Goal: Task Accomplishment & Management: Manage account settings

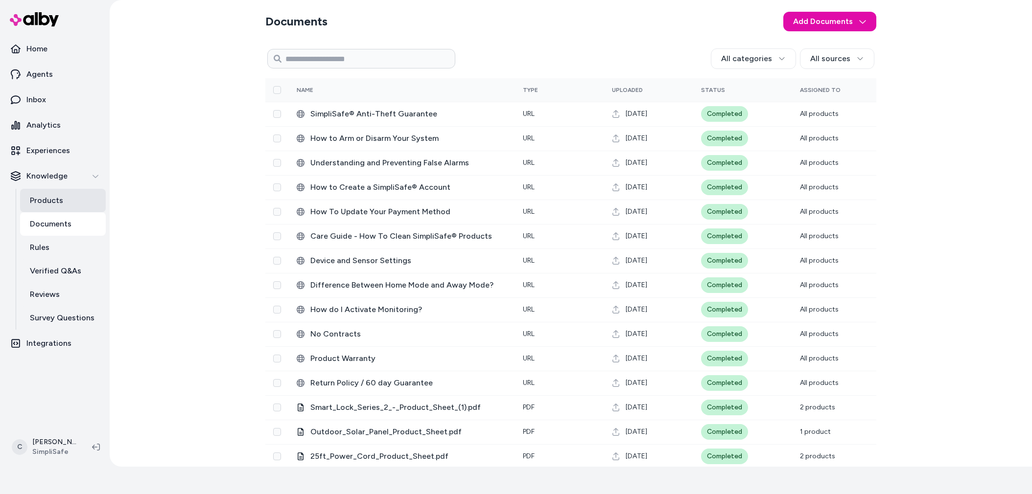
click at [58, 204] on p "Products" at bounding box center [46, 201] width 33 height 12
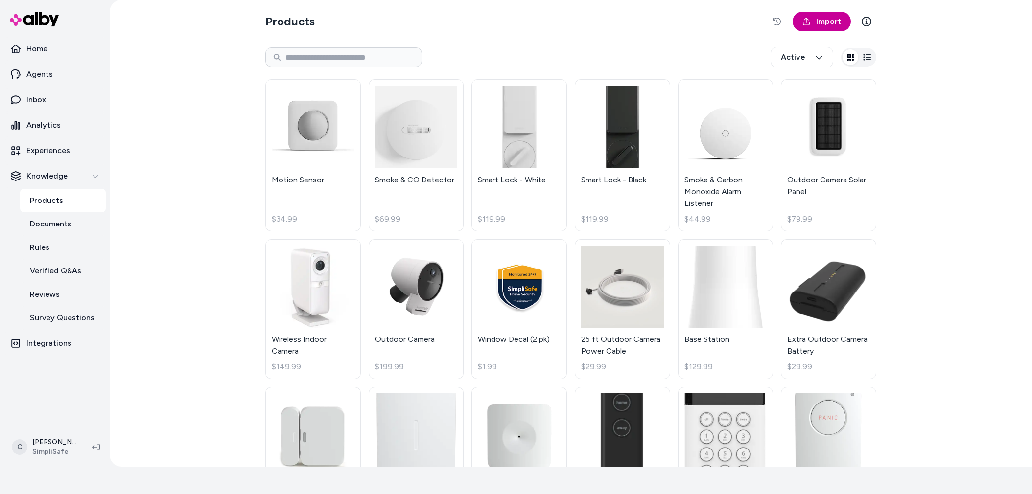
click at [826, 22] on span "Import" at bounding box center [828, 22] width 25 height 12
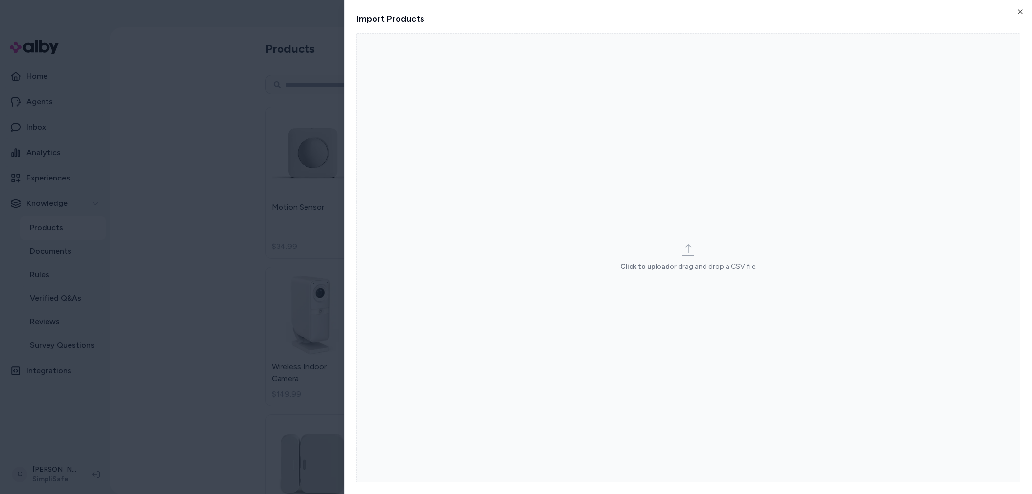
click at [636, 208] on label "Click to upload or drag and drop a CSV file." at bounding box center [688, 257] width 664 height 449
click at [0, 0] on input "Click to upload or drag and drop a CSV file." at bounding box center [0, 0] width 0 height 0
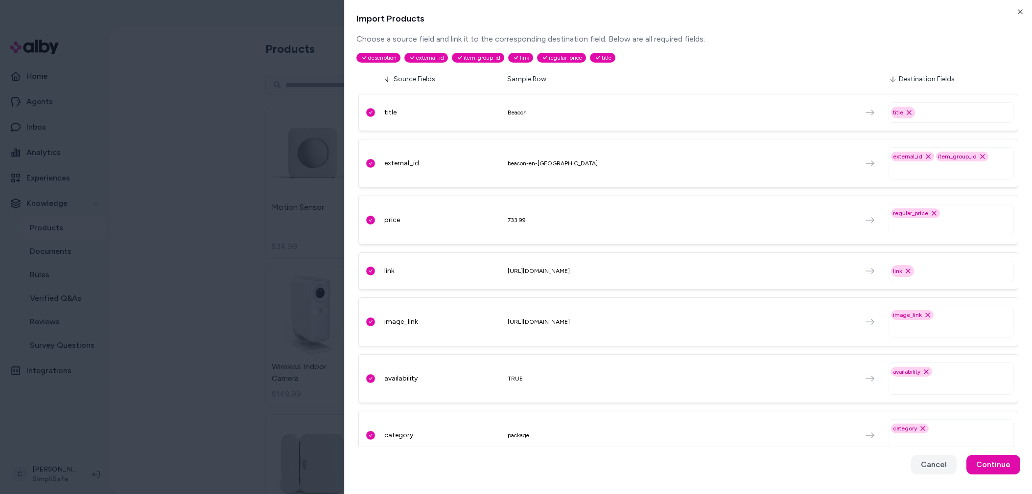
click at [238, 386] on html "22 days left in your free trial Home Agents Inbox Analytics Experiences Knowled…" at bounding box center [516, 247] width 1032 height 494
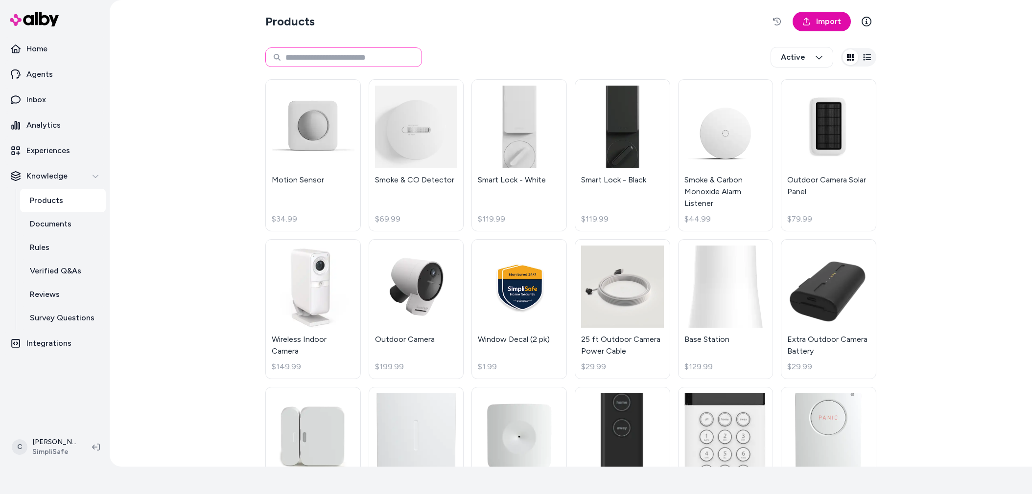
click at [331, 58] on input at bounding box center [343, 57] width 157 height 20
type input "**********"
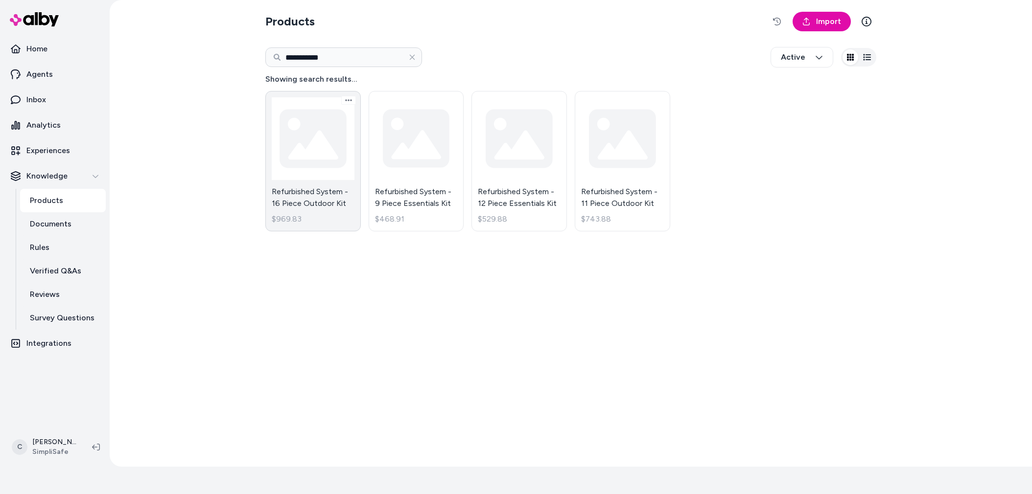
click at [321, 164] on link "Refurbished System - 16 Piece Outdoor Kit $969.83" at bounding box center [312, 161] width 95 height 140
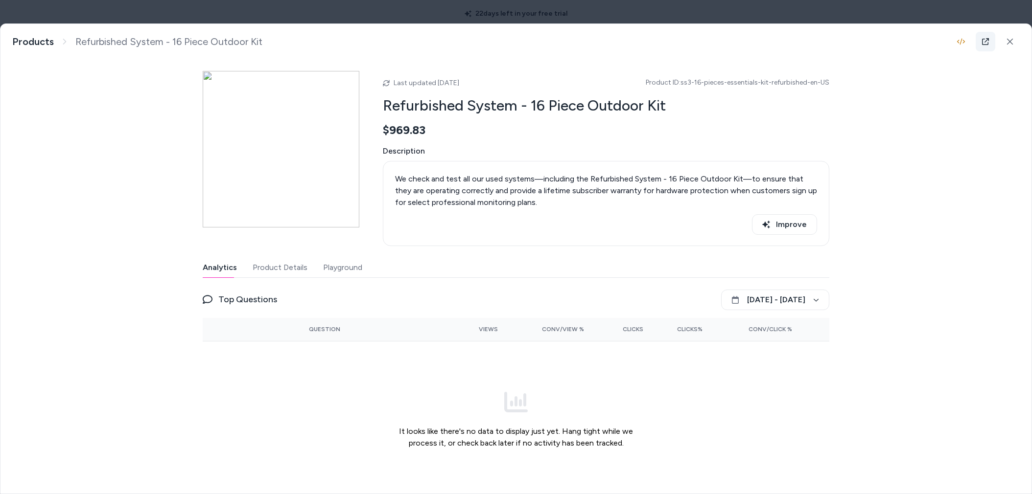
click at [981, 42] on icon at bounding box center [985, 42] width 8 height 8
click at [278, 16] on body "**********" at bounding box center [516, 247] width 1032 height 494
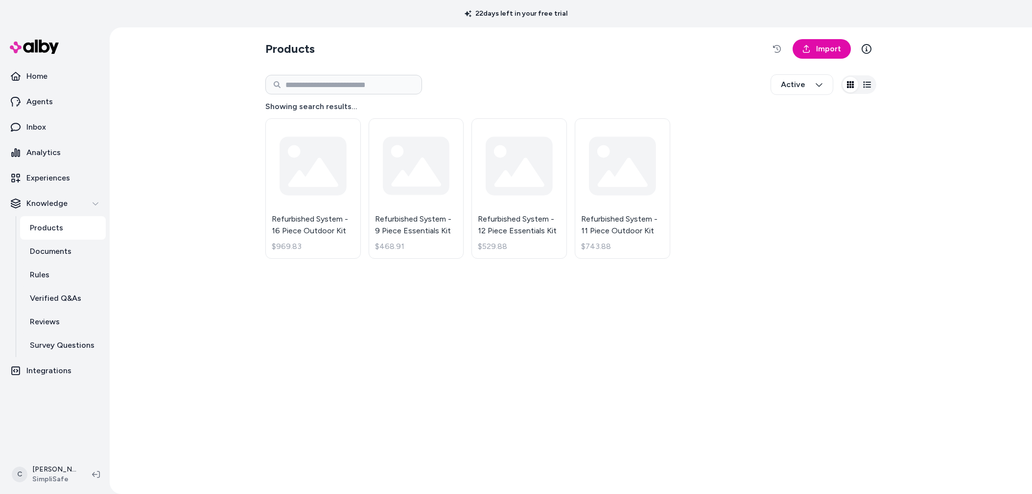
scroll to position [27, 0]
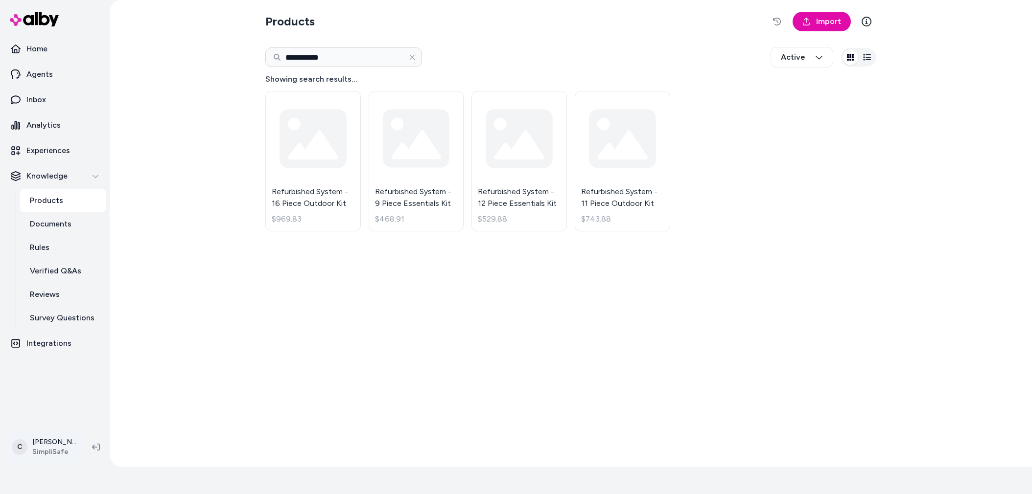
click at [46, 451] on html "**********" at bounding box center [516, 220] width 1032 height 494
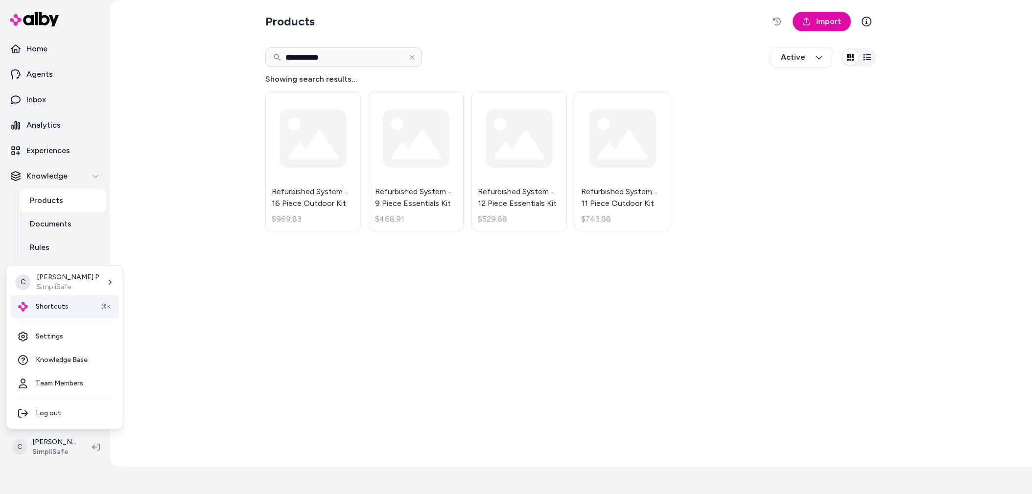
click at [68, 309] on div "Shortcuts ⌘K" at bounding box center [64, 306] width 109 height 23
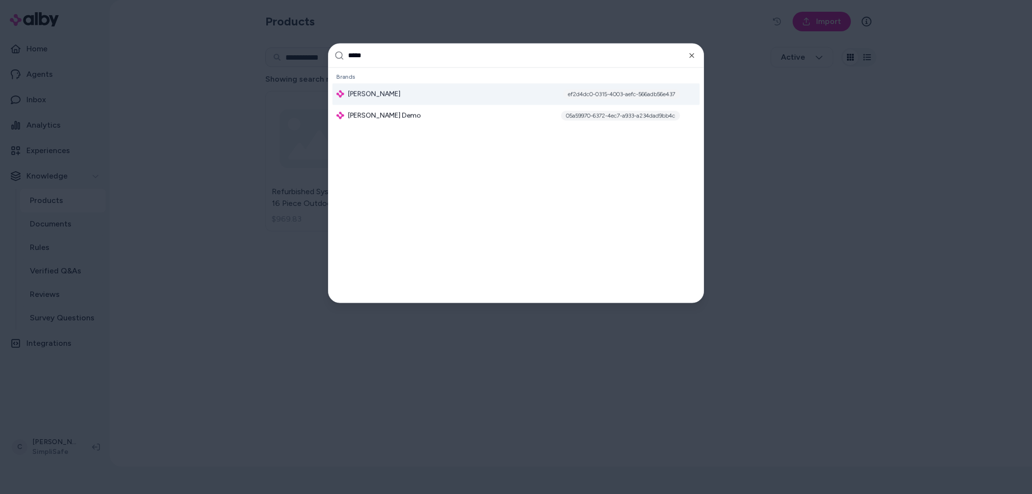
type input "*****"
click at [386, 101] on div "Jabra Enhance ef2d4dc0-0315-4003-aefc-566adb56e437" at bounding box center [515, 94] width 367 height 22
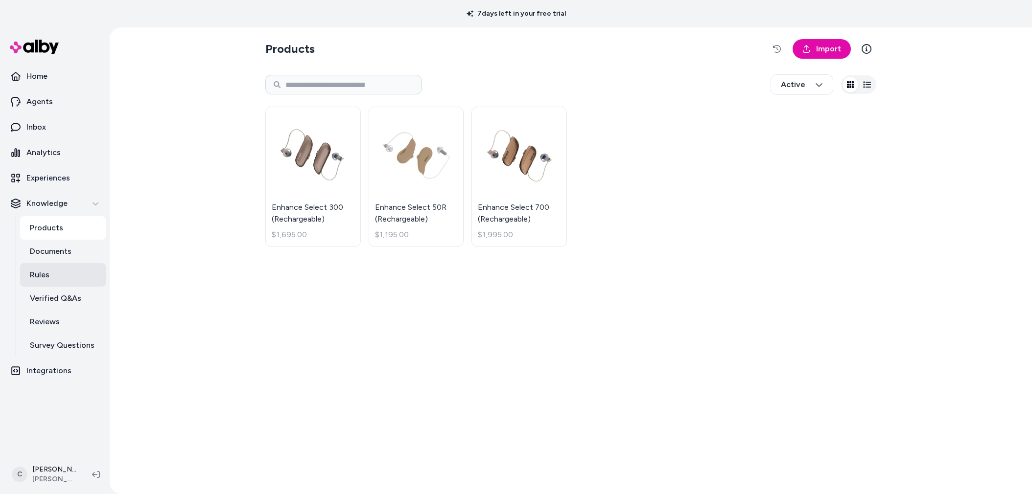
click at [85, 277] on link "Rules" at bounding box center [63, 274] width 86 height 23
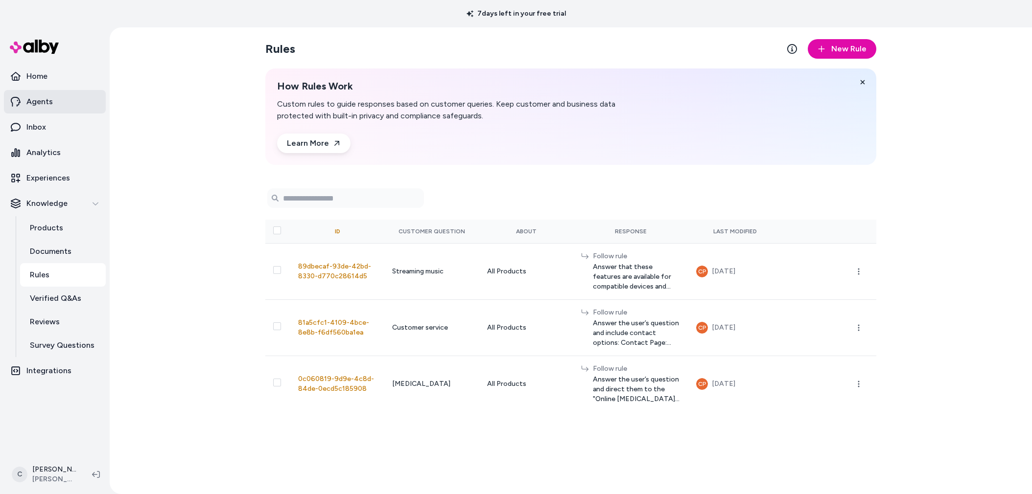
click at [63, 99] on link "Agents" at bounding box center [55, 101] width 102 height 23
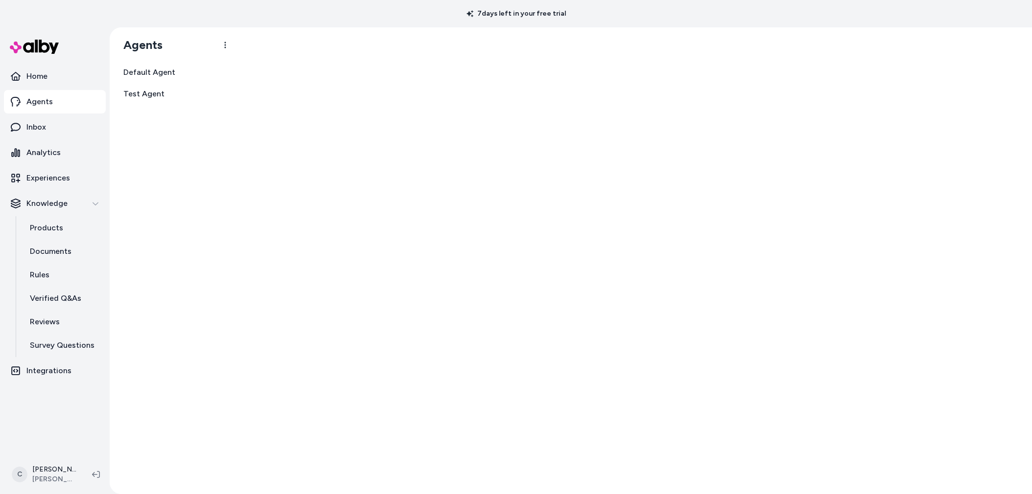
click at [57, 98] on link "Agents" at bounding box center [55, 101] width 102 height 23
click at [171, 77] on span "Default Agent" at bounding box center [149, 73] width 52 height 12
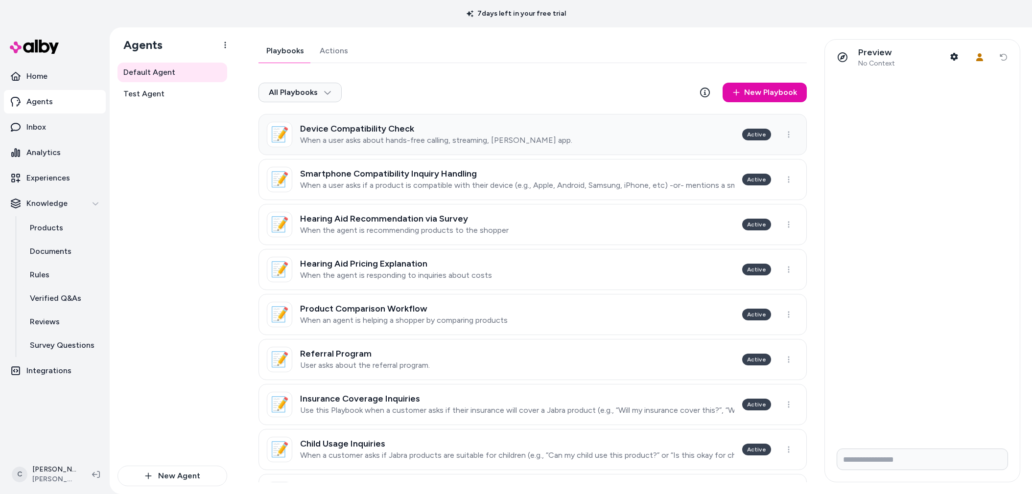
click at [502, 129] on h3 "Device Compatibility Check" at bounding box center [436, 129] width 272 height 10
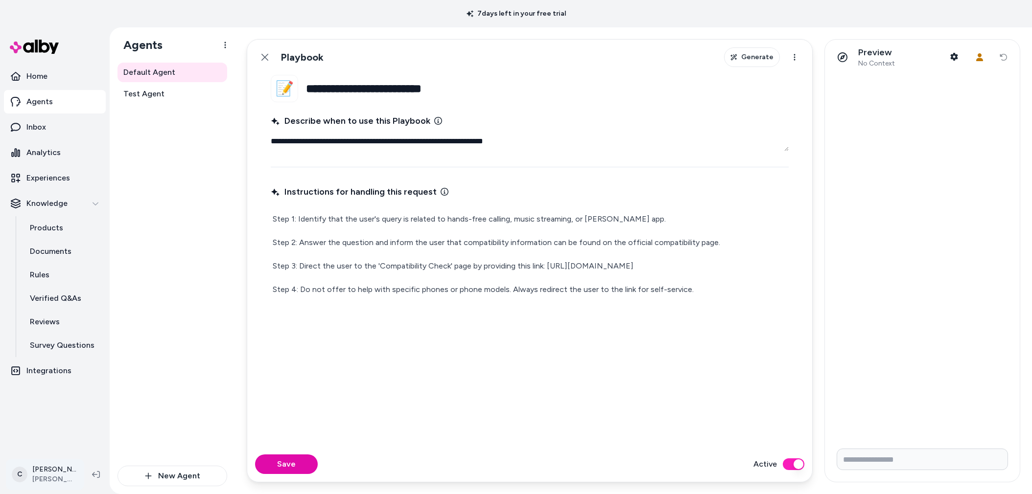
click at [55, 469] on html "**********" at bounding box center [516, 247] width 1032 height 494
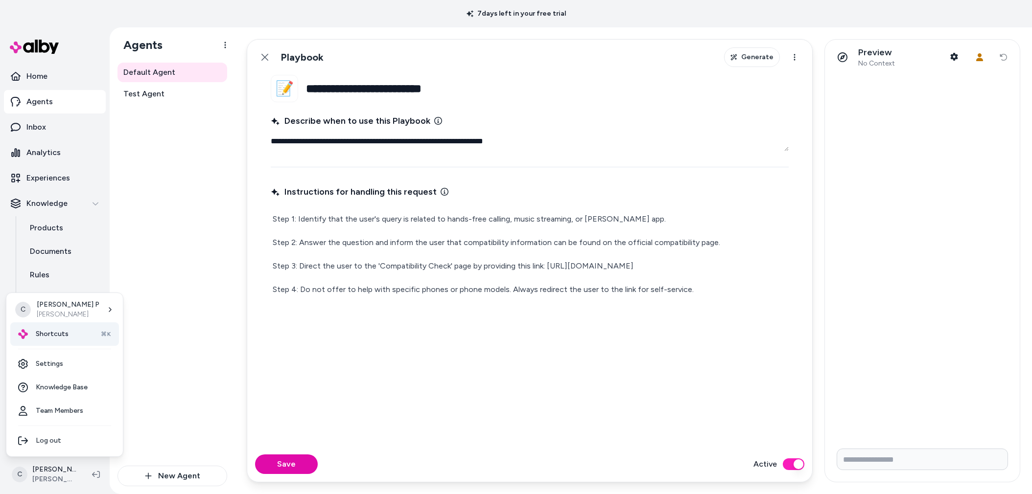
click at [76, 334] on div "Shortcuts ⌘K" at bounding box center [64, 334] width 109 height 23
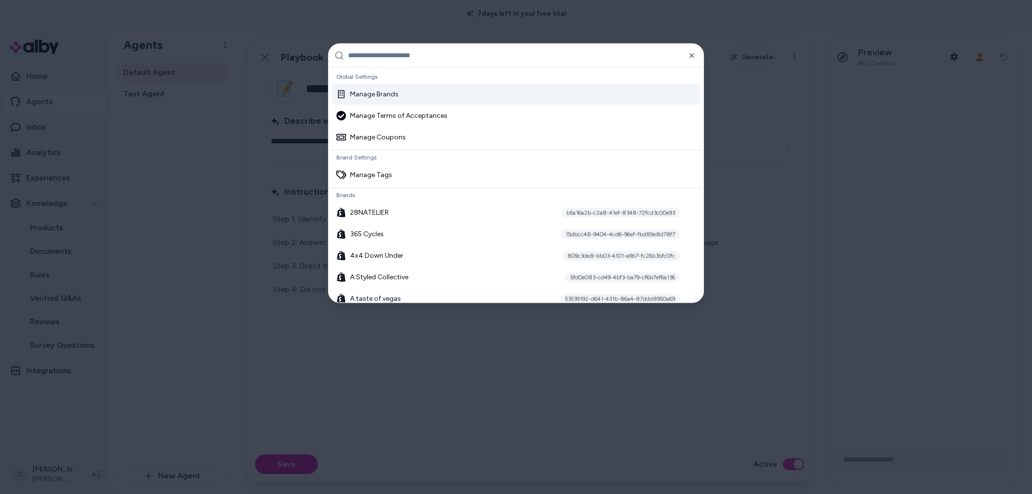
click at [129, 193] on div at bounding box center [516, 247] width 1032 height 494
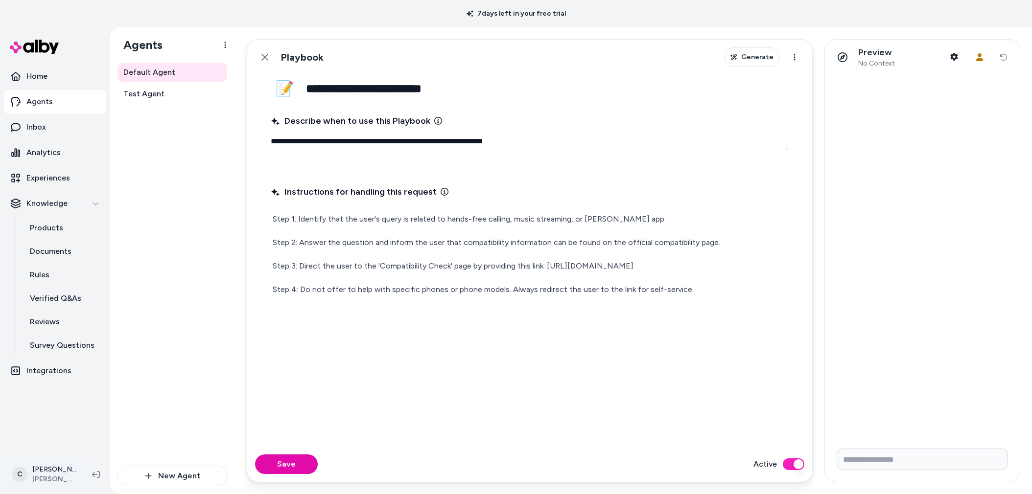
click at [49, 482] on html "**********" at bounding box center [516, 247] width 1032 height 494
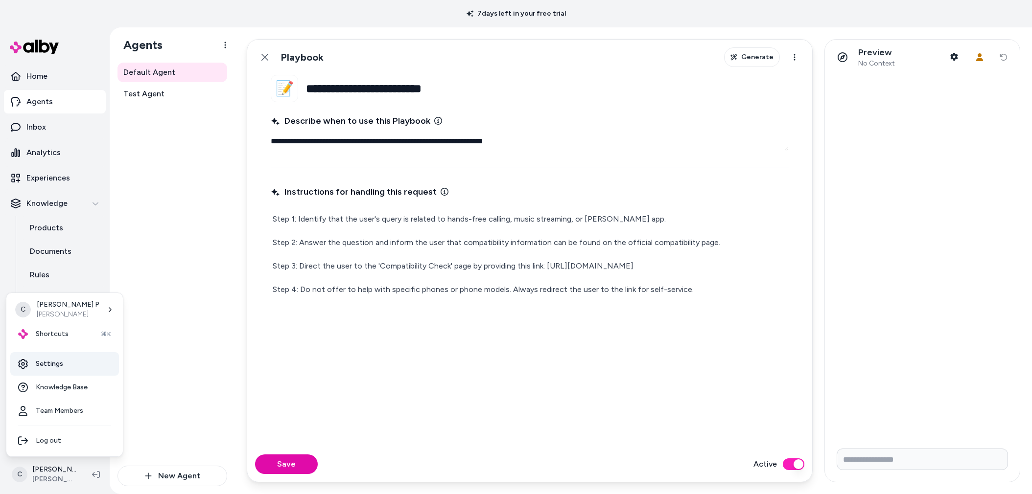
click at [63, 357] on link "Settings" at bounding box center [64, 363] width 109 height 23
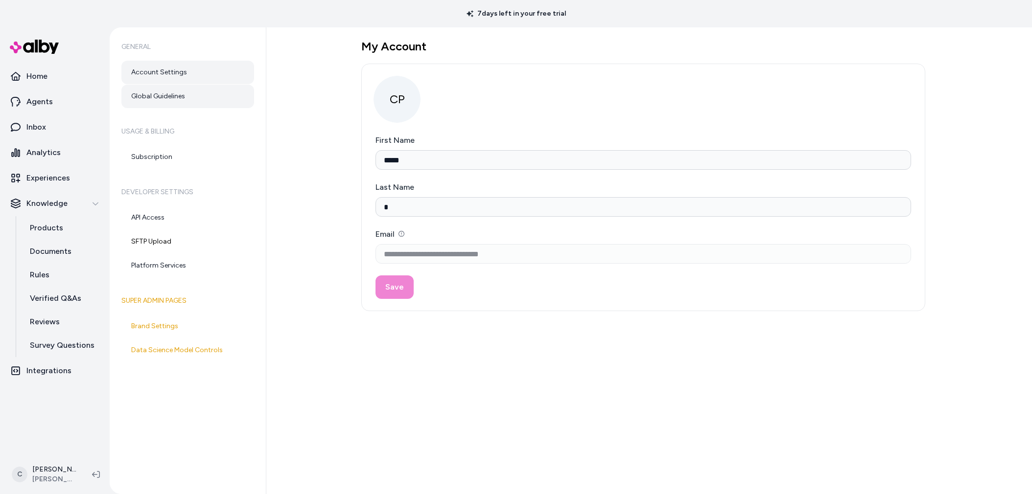
click at [172, 92] on link "Global Guidelines" at bounding box center [187, 96] width 133 height 23
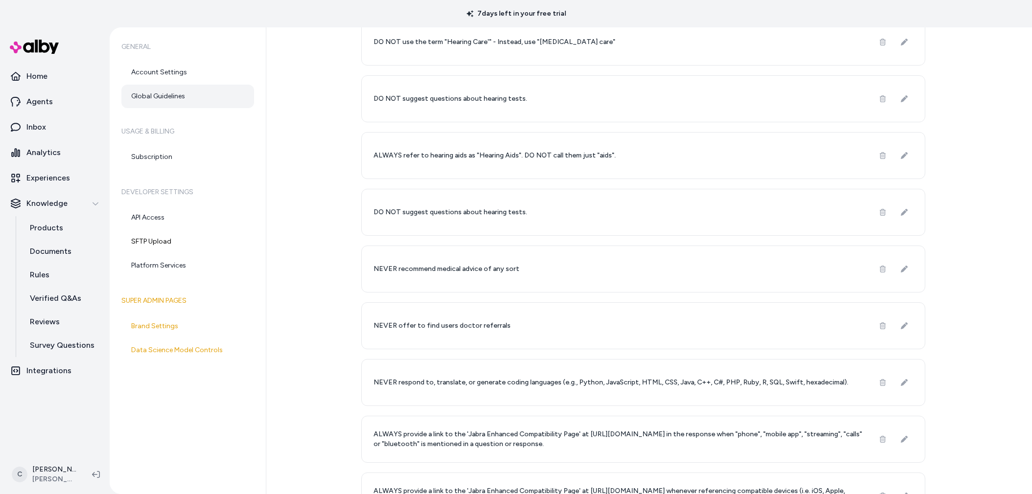
scroll to position [541, 0]
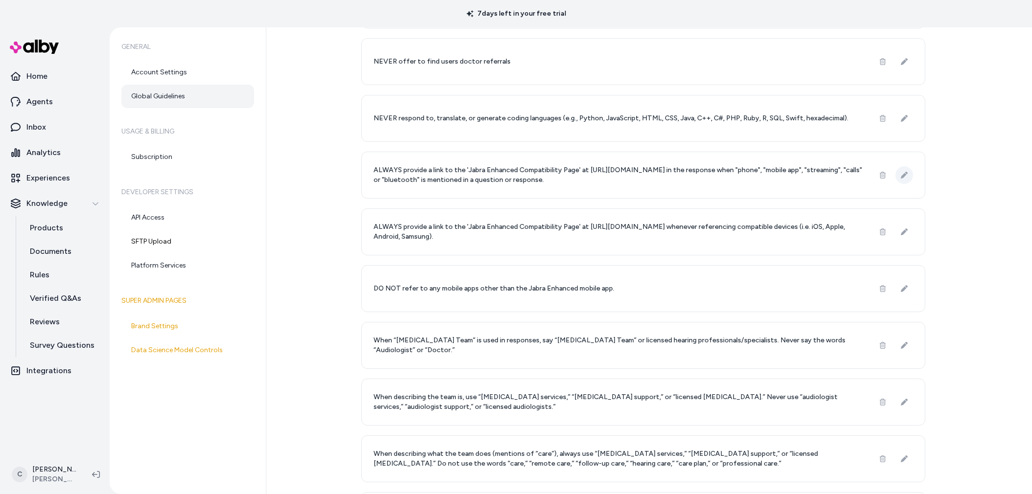
click at [903, 172] on icon at bounding box center [904, 175] width 7 height 7
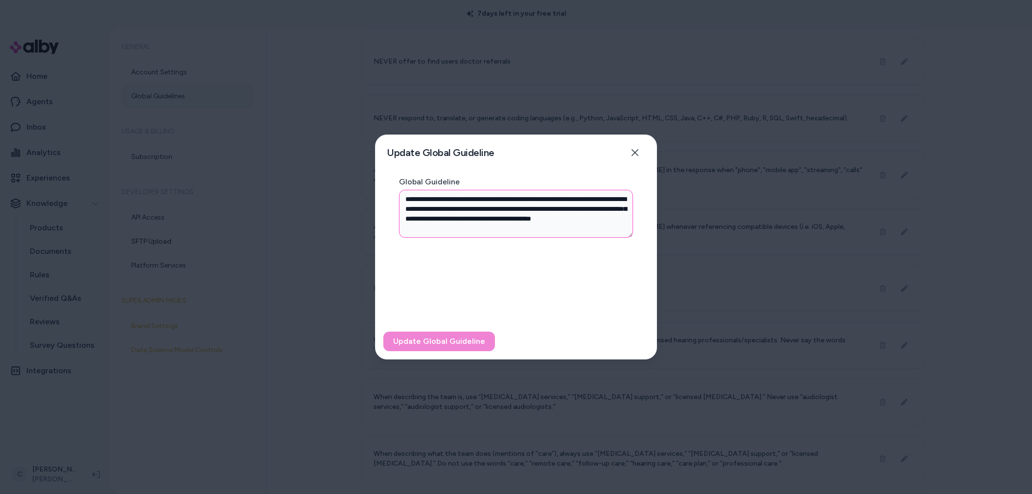
click at [547, 196] on textarea "**********" at bounding box center [516, 214] width 234 height 48
type textarea "*"
type textarea "**********"
click at [446, 344] on button "Update Global Guideline" at bounding box center [439, 342] width 112 height 20
type textarea "*"
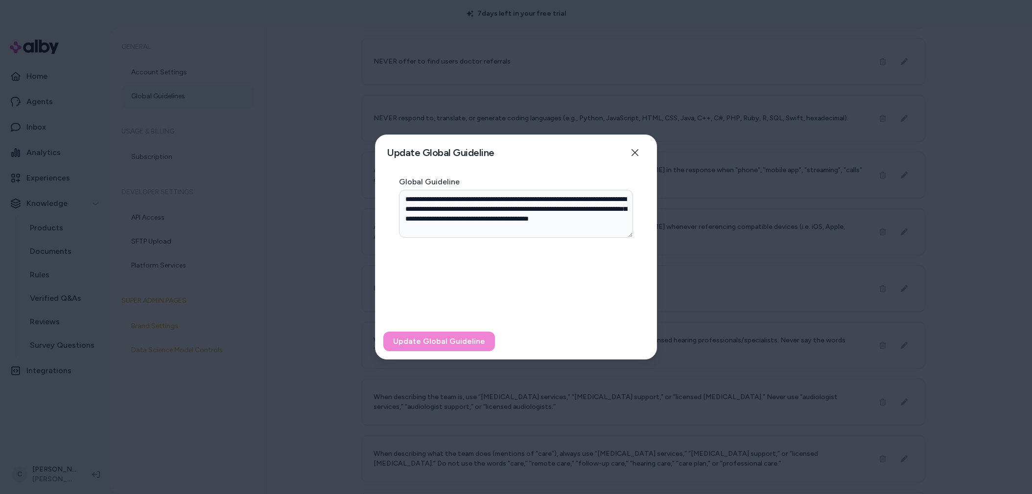
type textarea "**********"
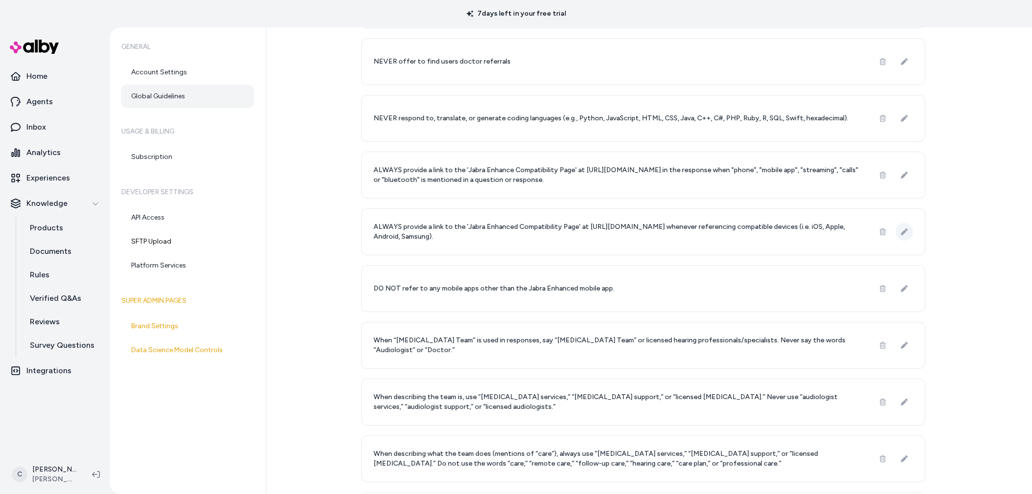
click at [904, 231] on button at bounding box center [904, 232] width 18 height 18
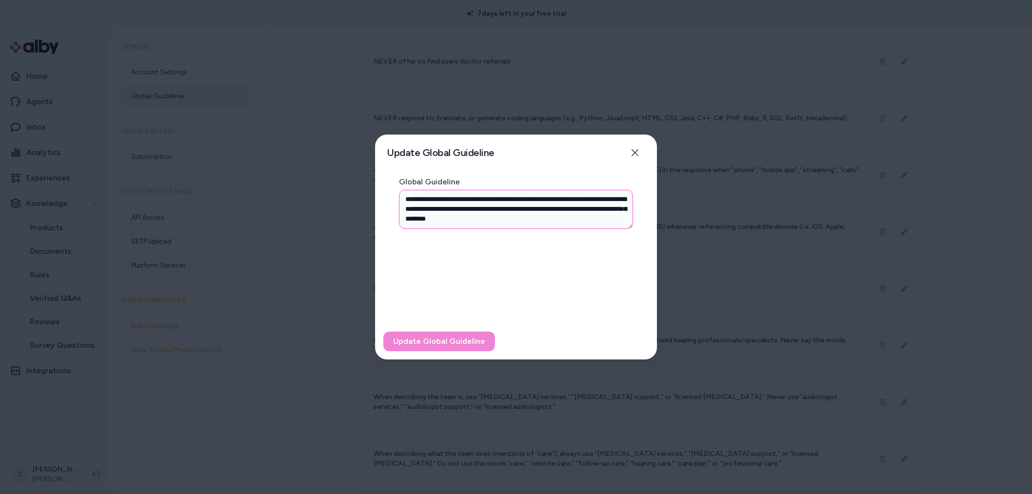
drag, startPoint x: 542, startPoint y: 200, endPoint x: 548, endPoint y: 201, distance: 6.0
click at [548, 201] on textarea "**********" at bounding box center [516, 209] width 234 height 39
type textarea "*"
type textarea "**********"
type textarea "*"
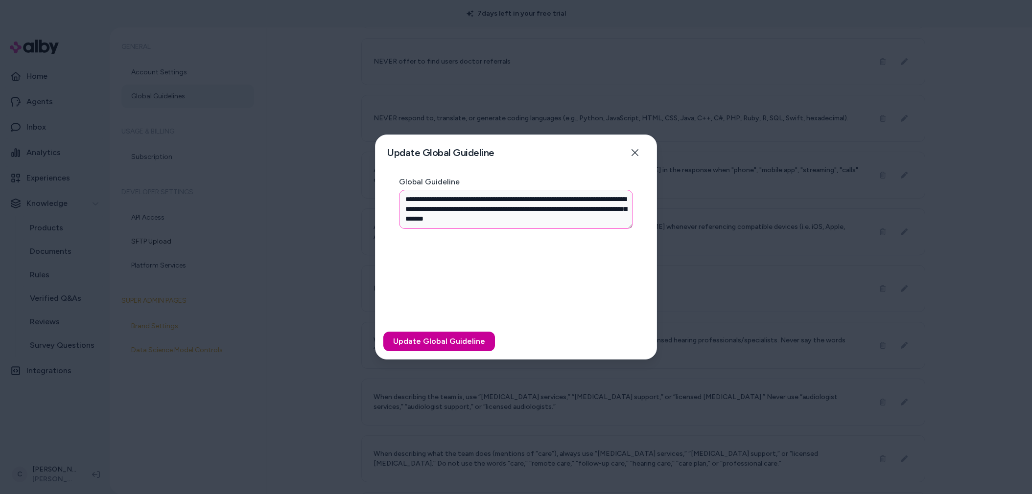
type textarea "**********"
click at [472, 348] on button "Update Global Guideline" at bounding box center [439, 342] width 112 height 20
type textarea "*"
type textarea "**********"
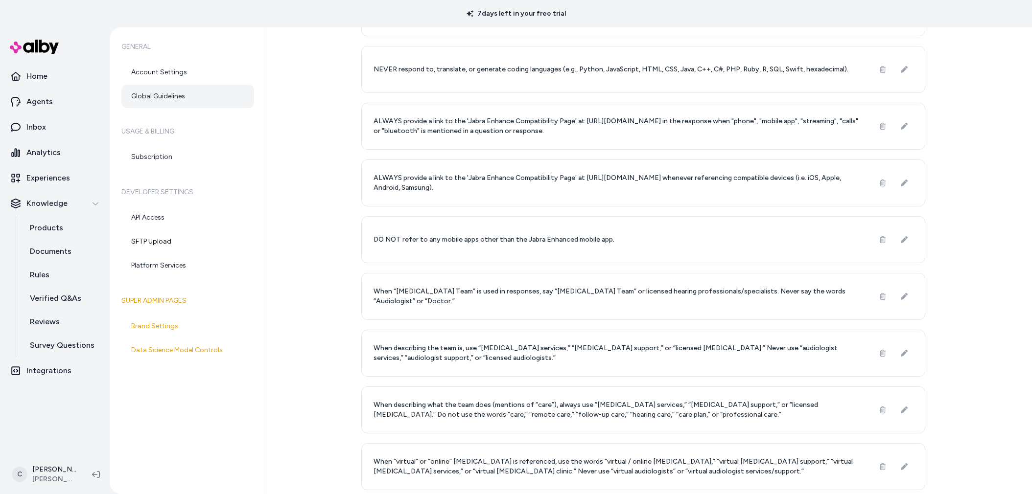
scroll to position [550, 0]
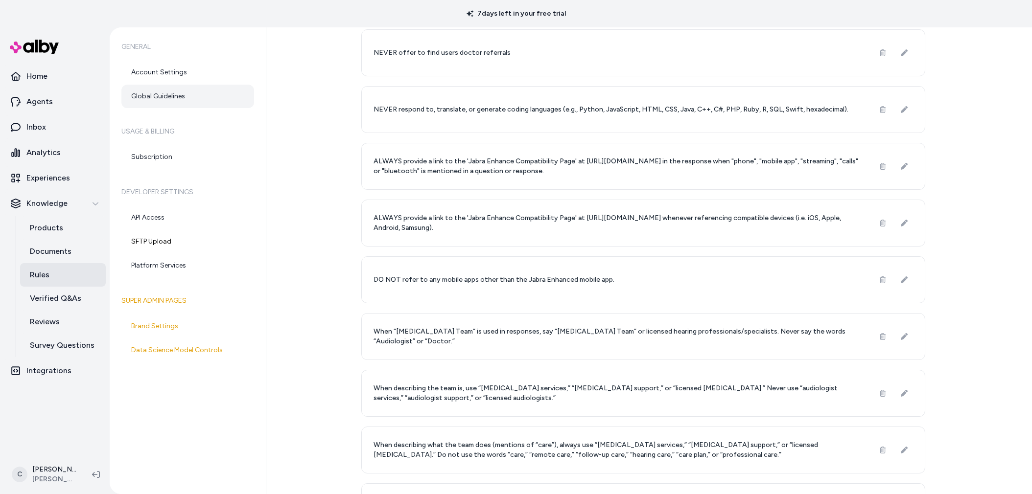
click at [49, 278] on link "Rules" at bounding box center [63, 274] width 86 height 23
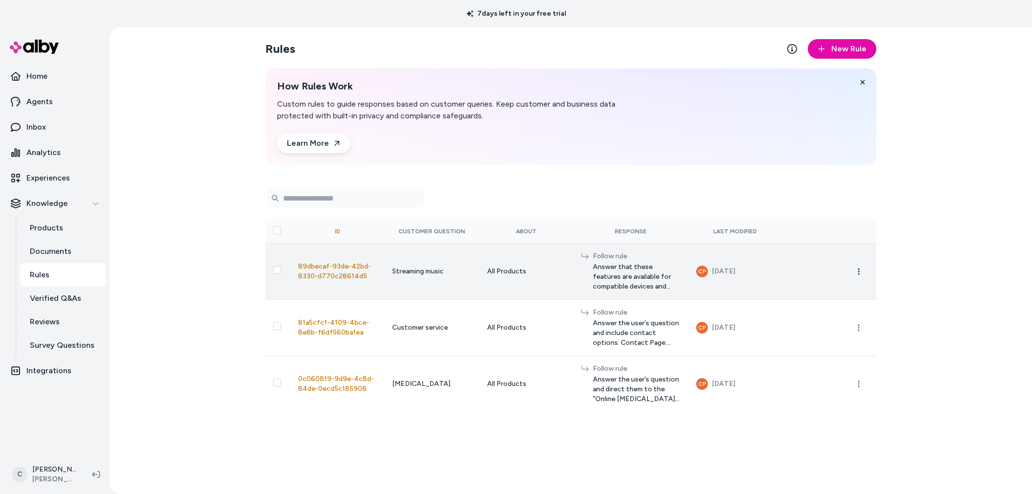
click at [854, 273] on button "button" at bounding box center [859, 272] width 20 height 20
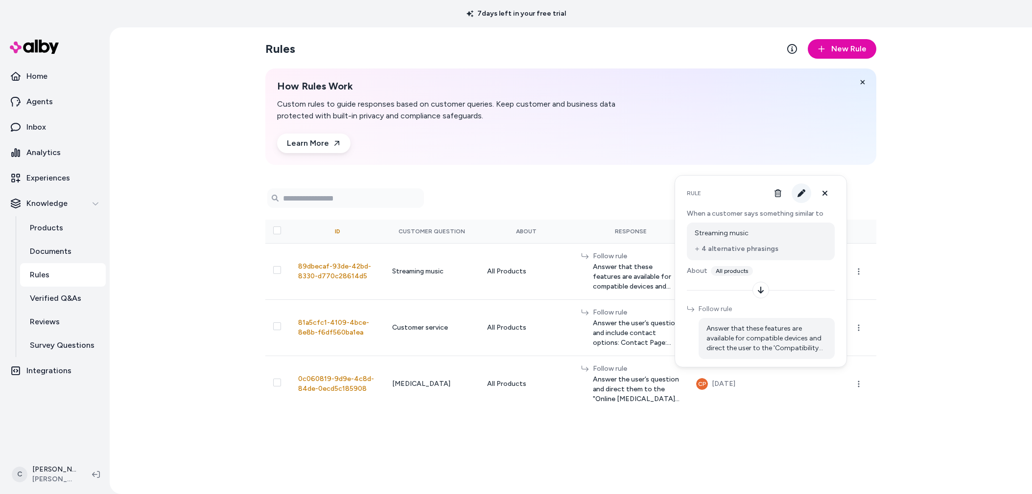
click at [800, 194] on icon "button" at bounding box center [801, 193] width 8 height 8
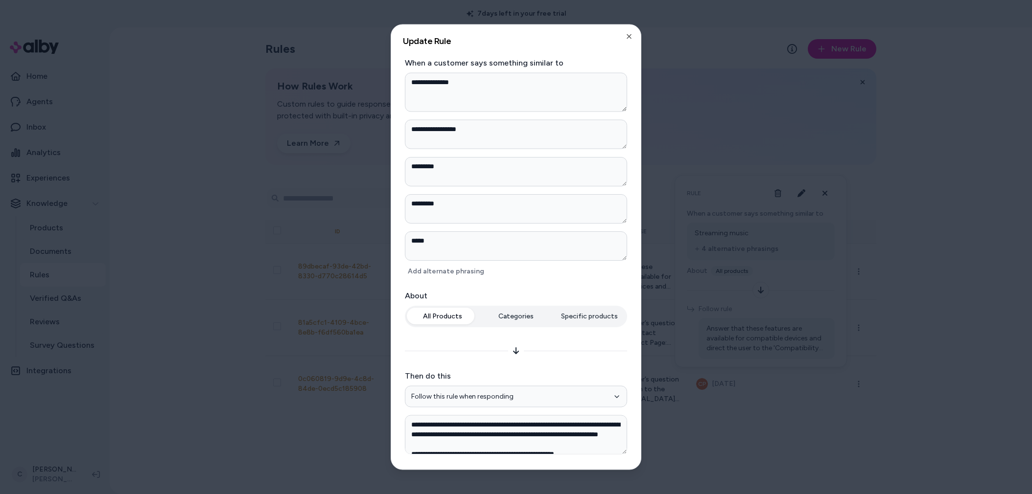
click at [324, 444] on div at bounding box center [516, 247] width 1032 height 494
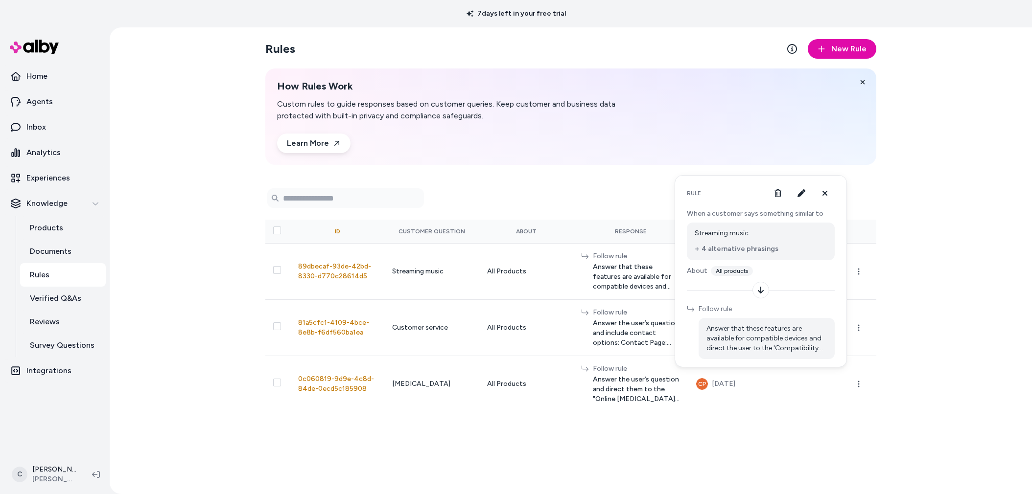
drag, startPoint x: 937, startPoint y: 272, endPoint x: 898, endPoint y: 279, distance: 39.8
click at [937, 272] on div "Rules New Rule How Rules Work Custom rules to guide responses based on customer…" at bounding box center [571, 260] width 922 height 467
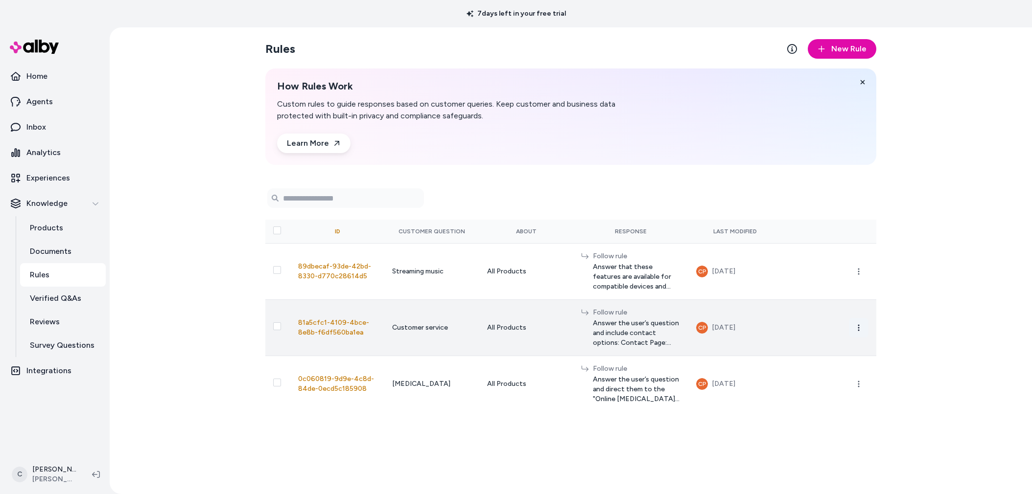
click at [858, 322] on button "button" at bounding box center [859, 328] width 20 height 20
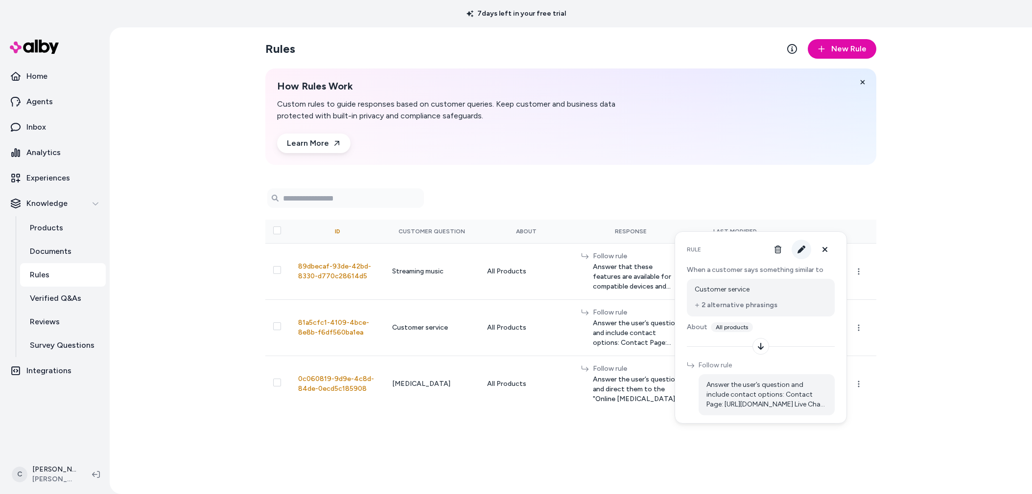
click at [803, 243] on button "button" at bounding box center [801, 250] width 20 height 20
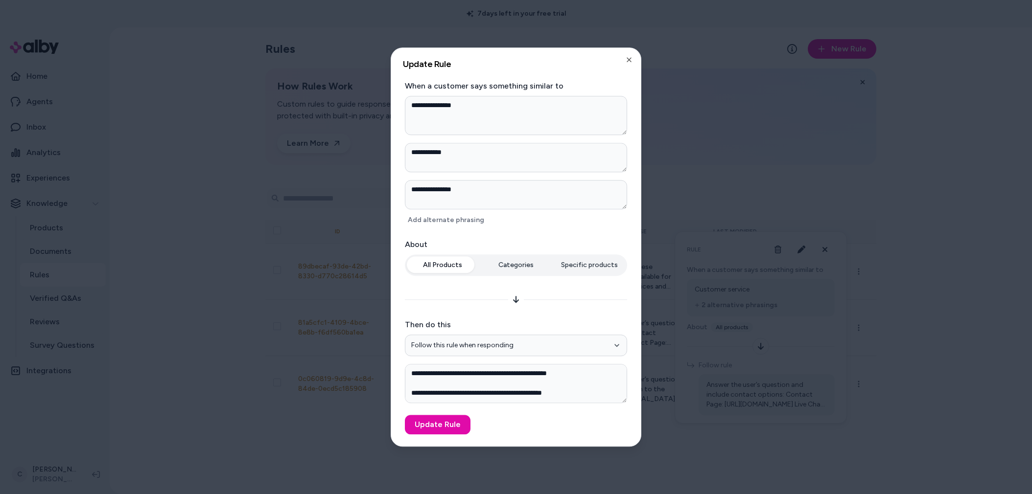
scroll to position [6, 0]
click at [743, 470] on div at bounding box center [516, 247] width 1032 height 494
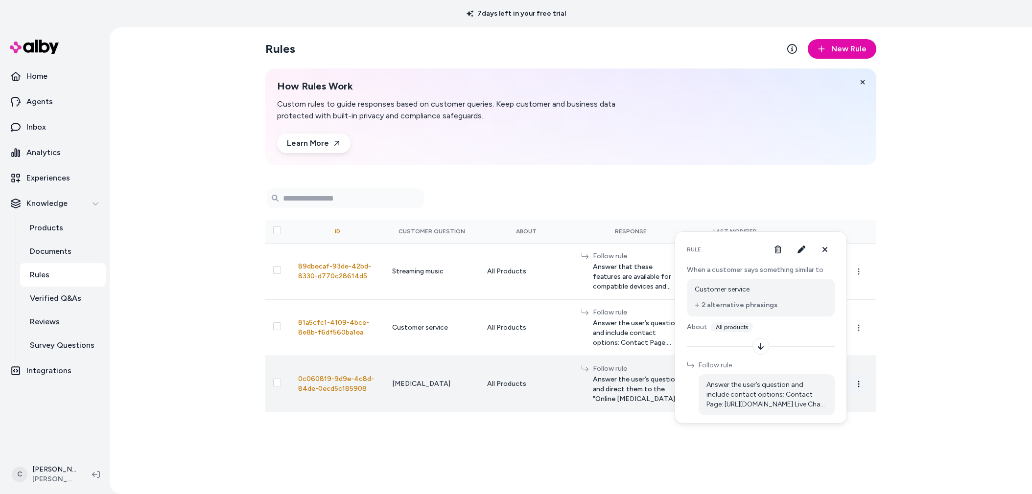
click at [853, 385] on button "button" at bounding box center [859, 384] width 20 height 20
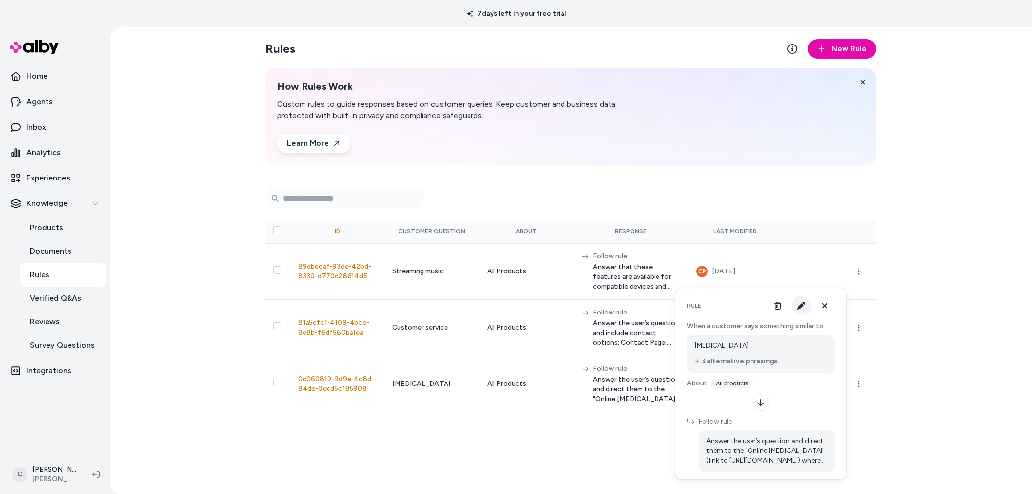
click at [799, 305] on icon "button" at bounding box center [801, 306] width 8 height 8
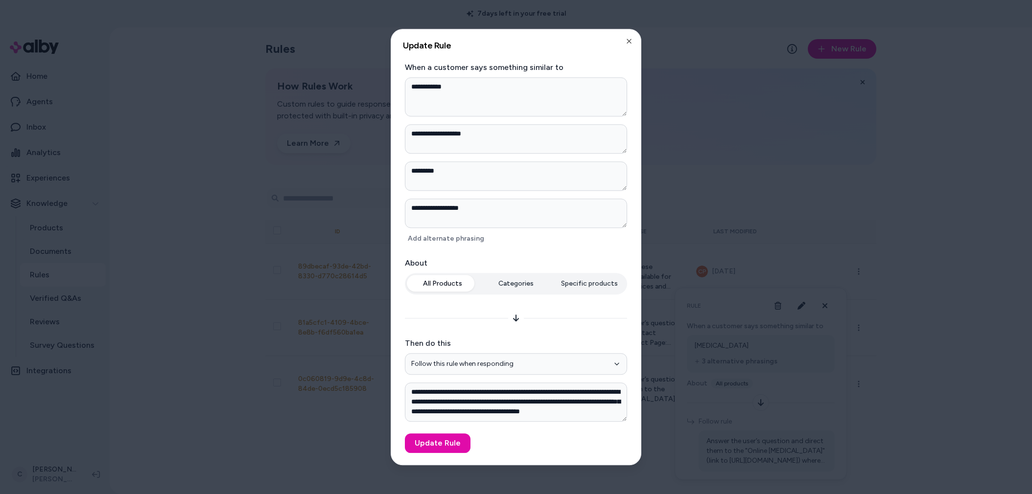
click at [308, 408] on div at bounding box center [516, 247] width 1032 height 494
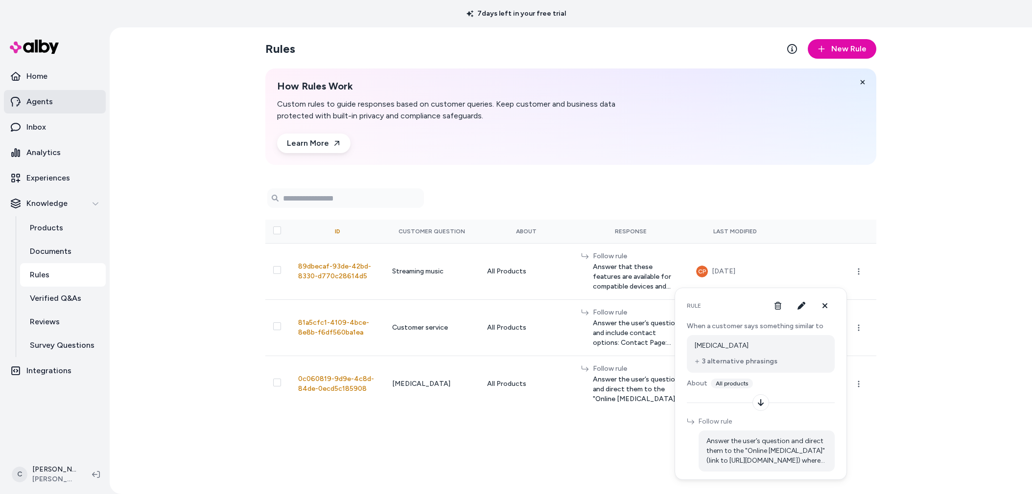
click at [45, 103] on p "Agents" at bounding box center [39, 102] width 26 height 12
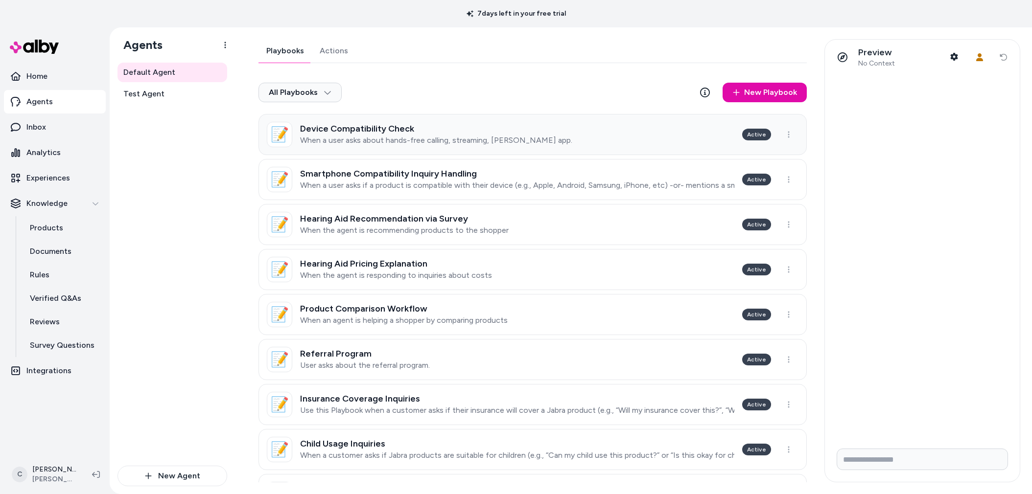
click at [411, 126] on h3 "Device Compatibility Check" at bounding box center [436, 129] width 272 height 10
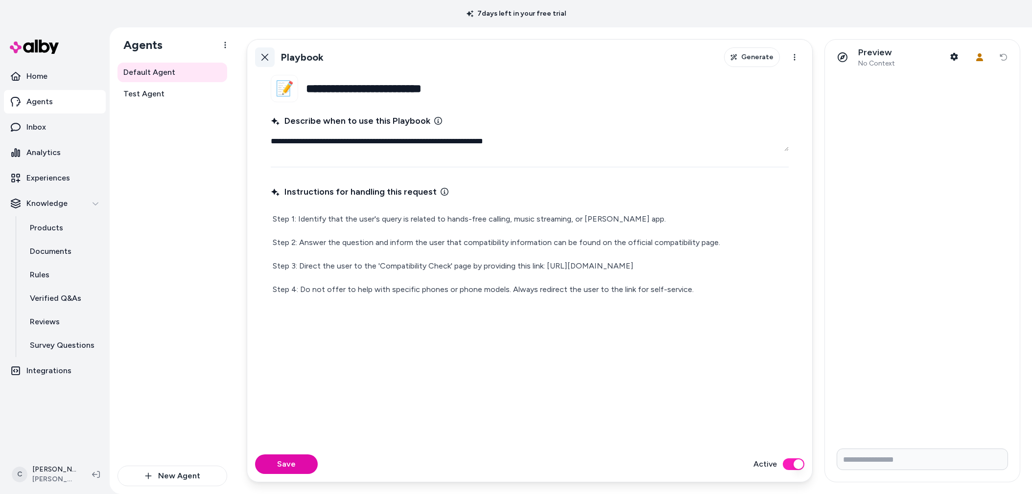
click at [259, 49] on link "Back" at bounding box center [265, 57] width 20 height 20
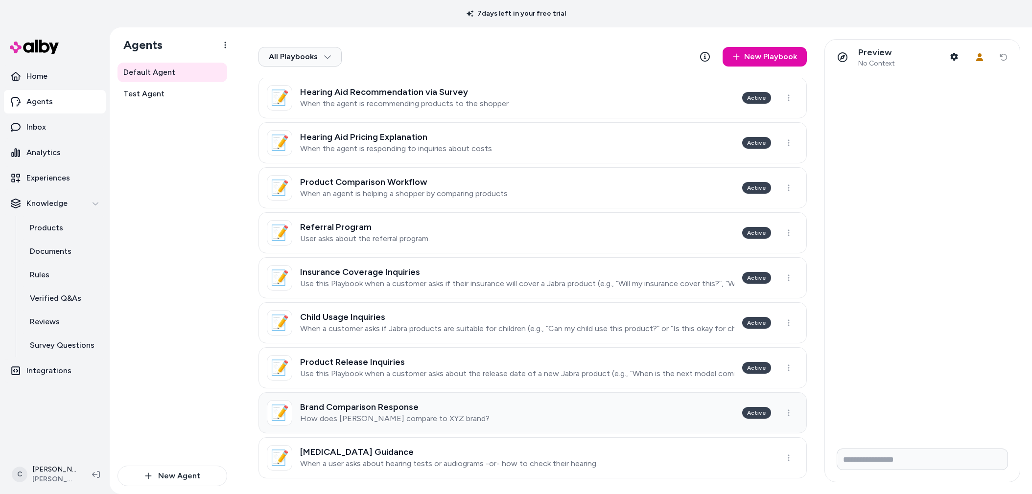
scroll to position [135, 0]
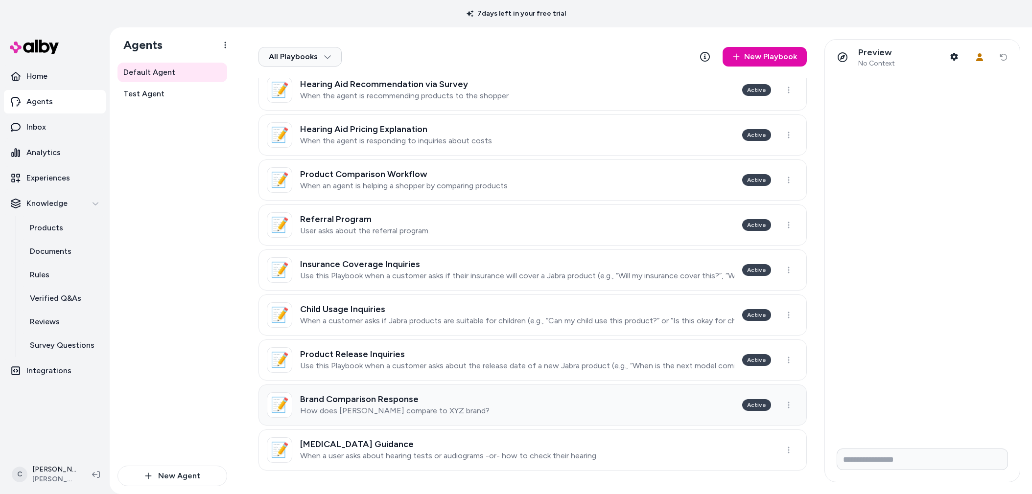
click at [396, 401] on h3 "Brand Comparison Response" at bounding box center [394, 399] width 189 height 10
type textarea "*"
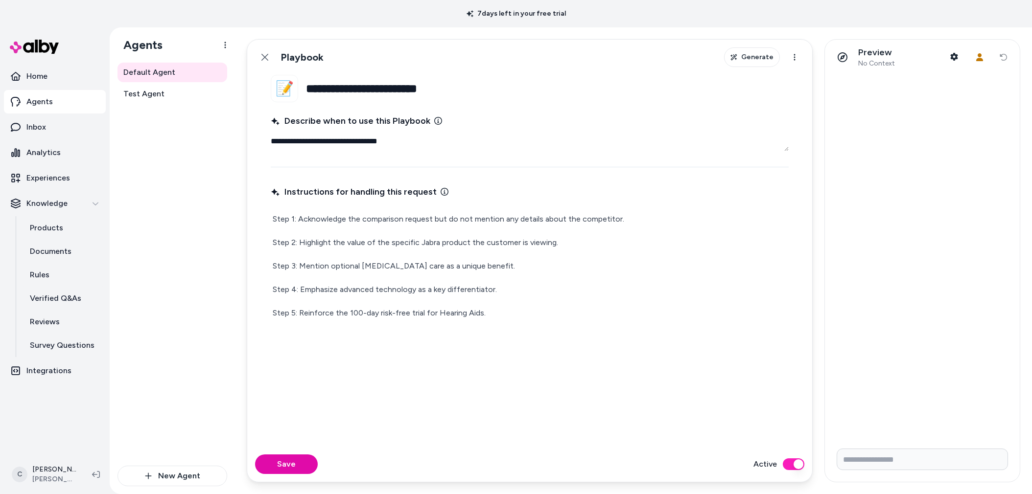
click at [165, 389] on div "Default Agent Test Agent" at bounding box center [172, 264] width 110 height 403
click at [40, 482] on html "**********" at bounding box center [516, 247] width 1032 height 494
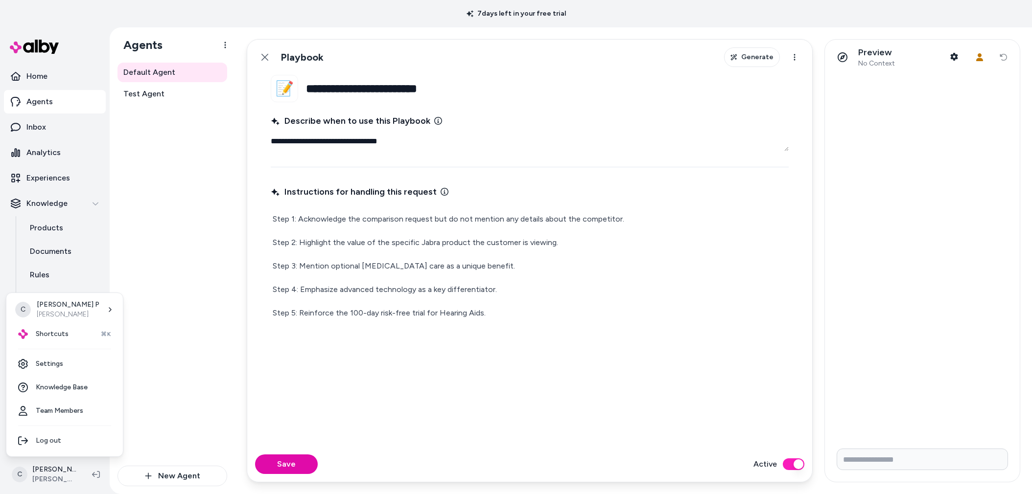
click at [211, 244] on html "**********" at bounding box center [516, 247] width 1032 height 494
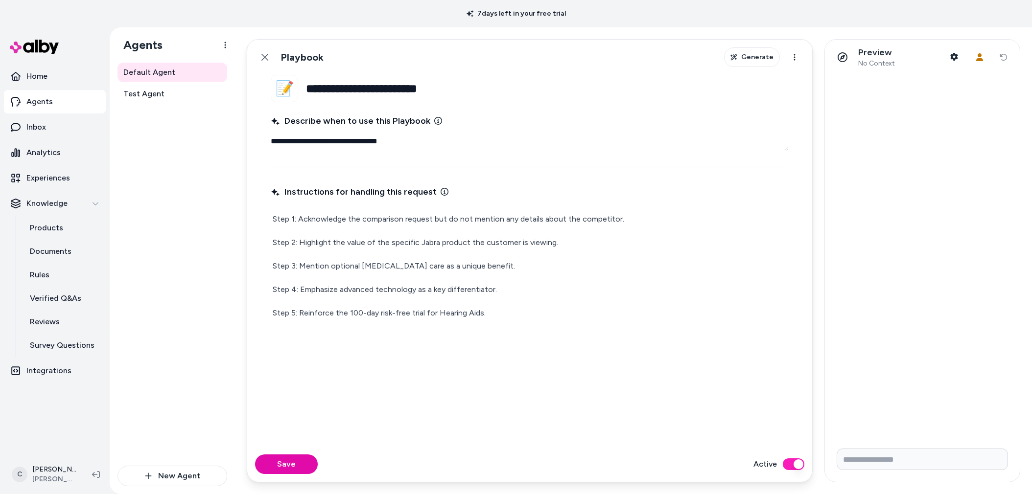
drag, startPoint x: 265, startPoint y: 55, endPoint x: 214, endPoint y: 243, distance: 194.7
click at [265, 55] on icon at bounding box center [265, 57] width 8 height 8
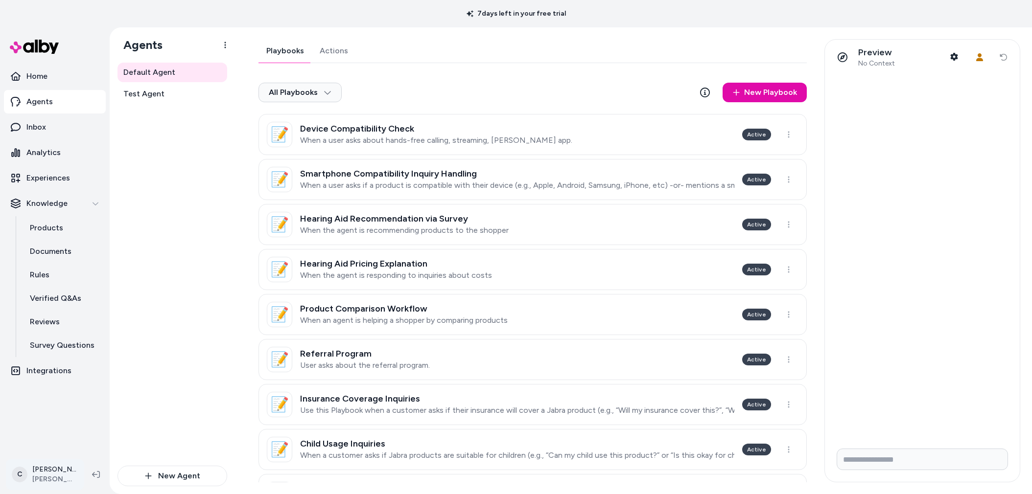
click at [52, 474] on html "7 days left in your free trial Home Agents Inbox Analytics Experiences Knowledg…" at bounding box center [516, 247] width 1032 height 494
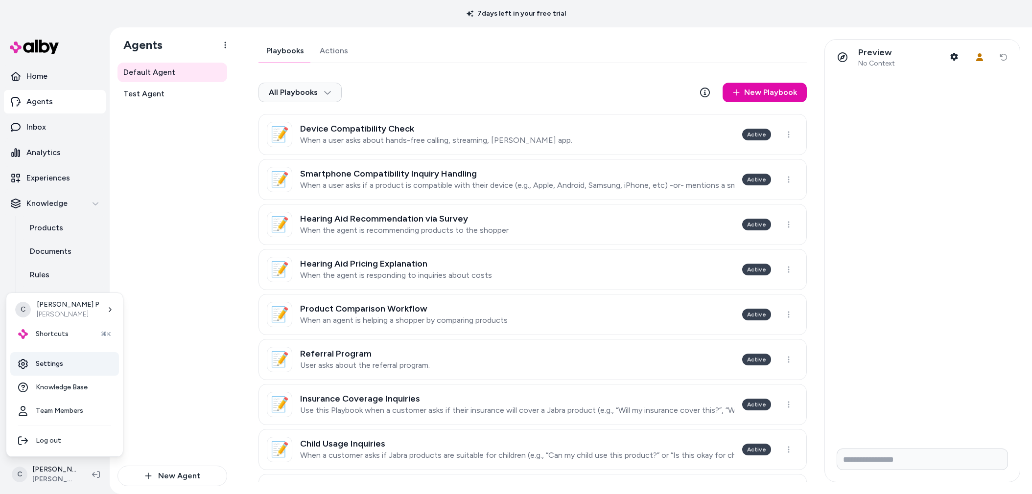
click at [64, 368] on link "Settings" at bounding box center [64, 363] width 109 height 23
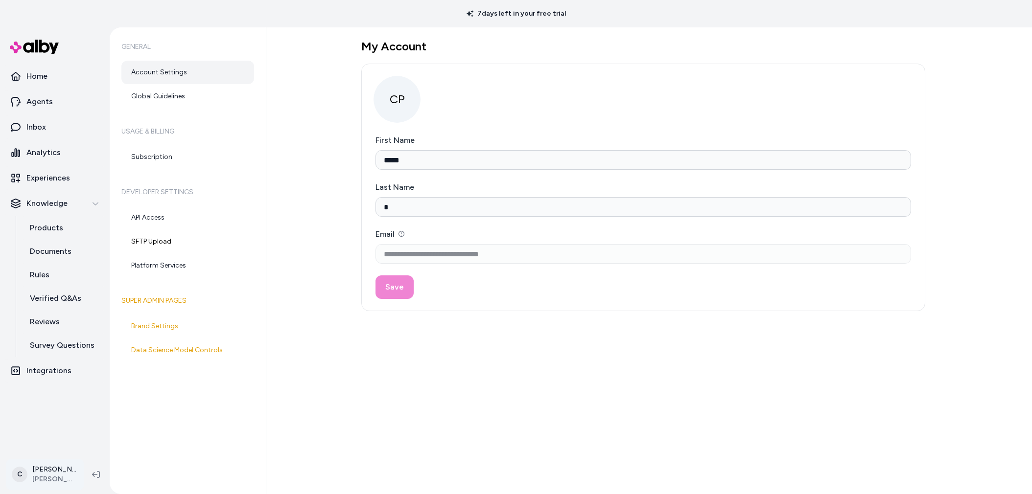
click at [39, 471] on html "**********" at bounding box center [516, 247] width 1032 height 494
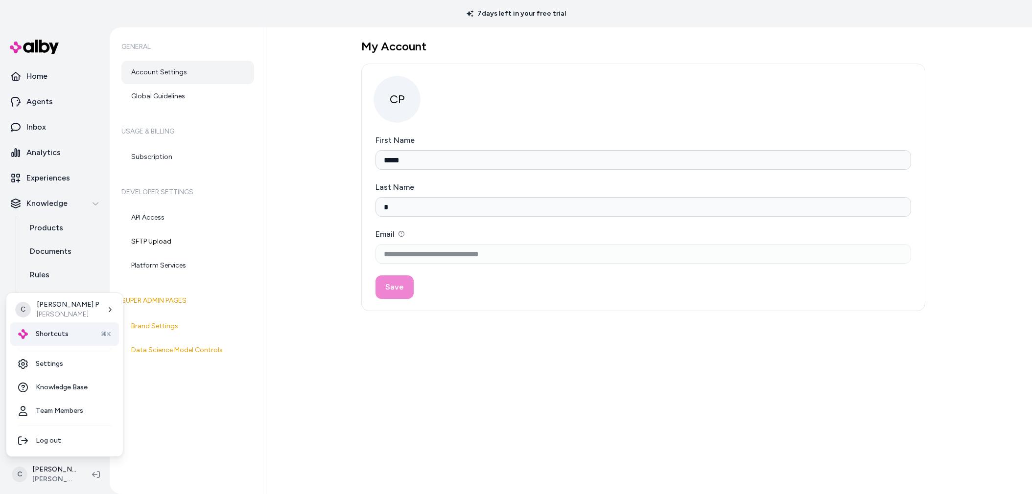
click at [58, 329] on span "Shortcuts" at bounding box center [52, 334] width 33 height 10
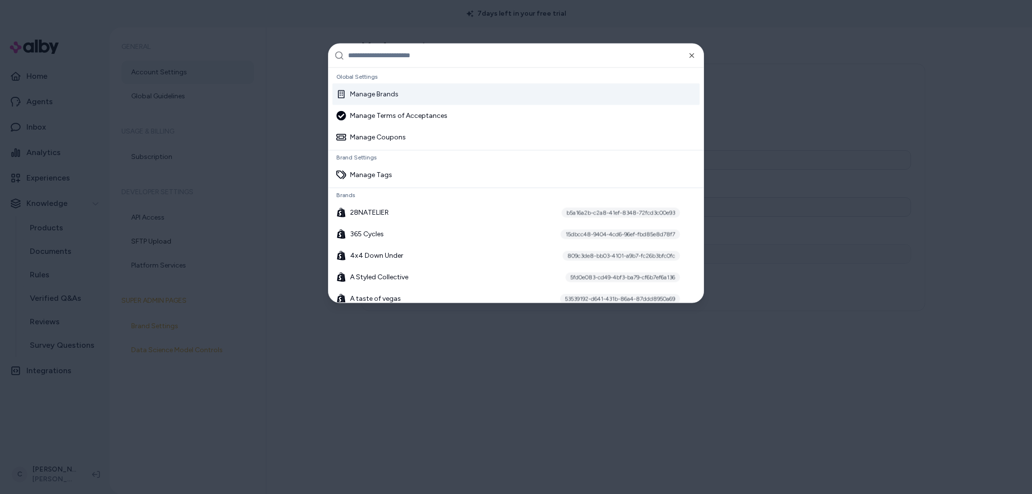
click at [383, 102] on div "Manage Brands" at bounding box center [515, 94] width 367 height 22
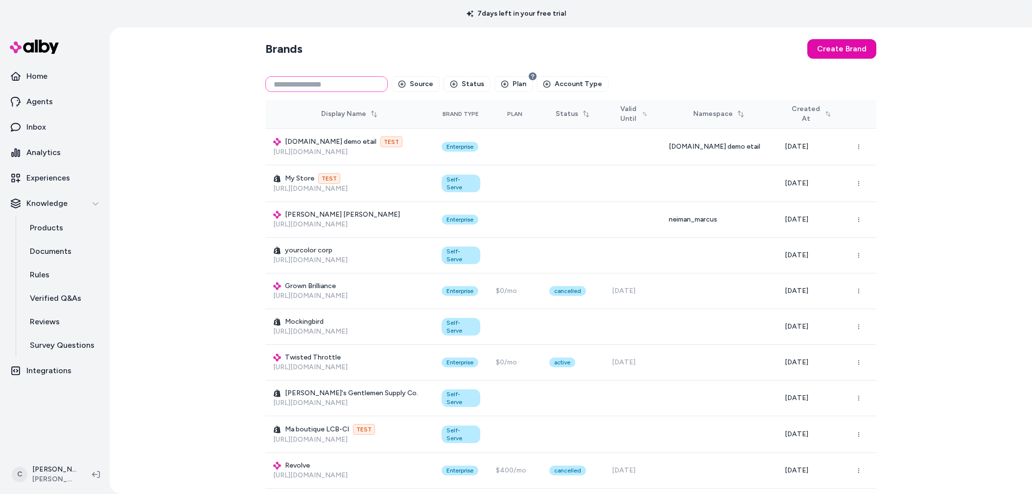
click at [315, 81] on input at bounding box center [326, 84] width 122 height 16
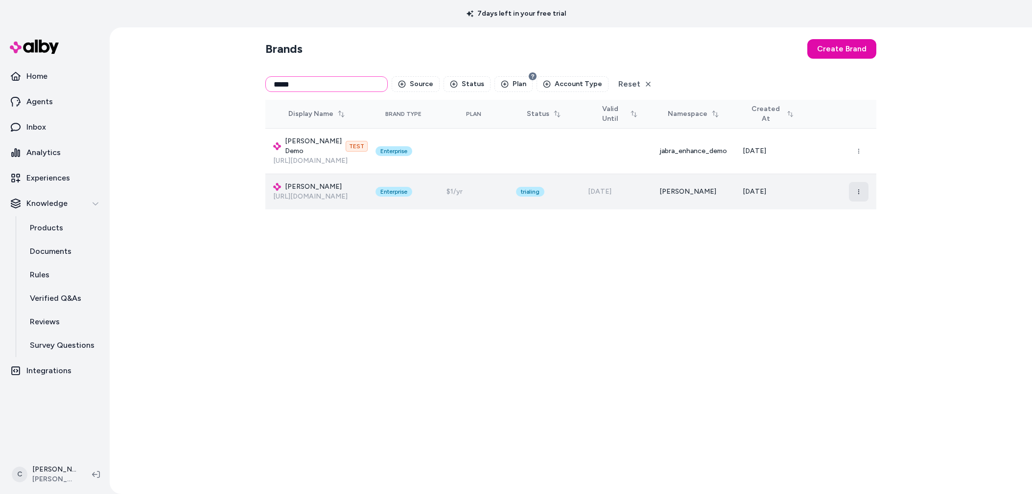
type input "*****"
click at [855, 193] on button "button" at bounding box center [859, 192] width 20 height 20
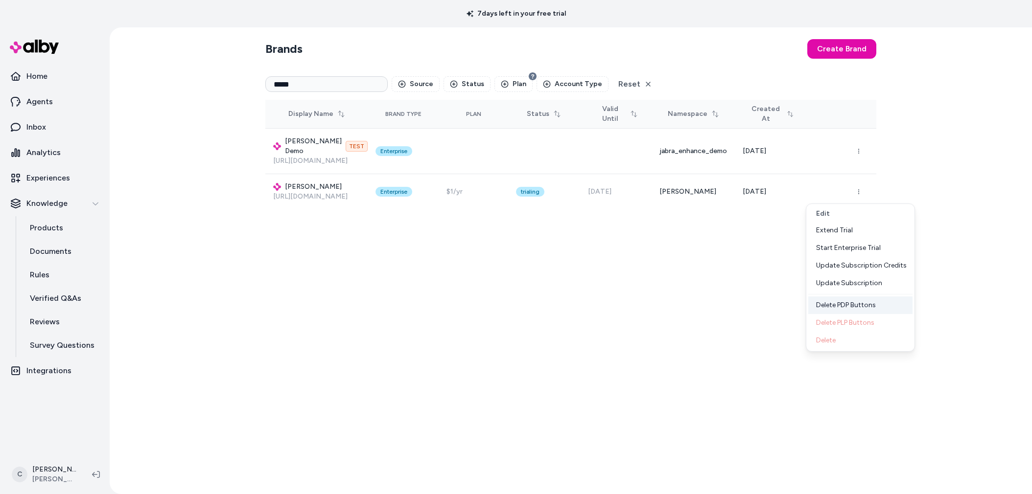
click at [852, 304] on div "Delete PDP Buttons" at bounding box center [860, 306] width 104 height 18
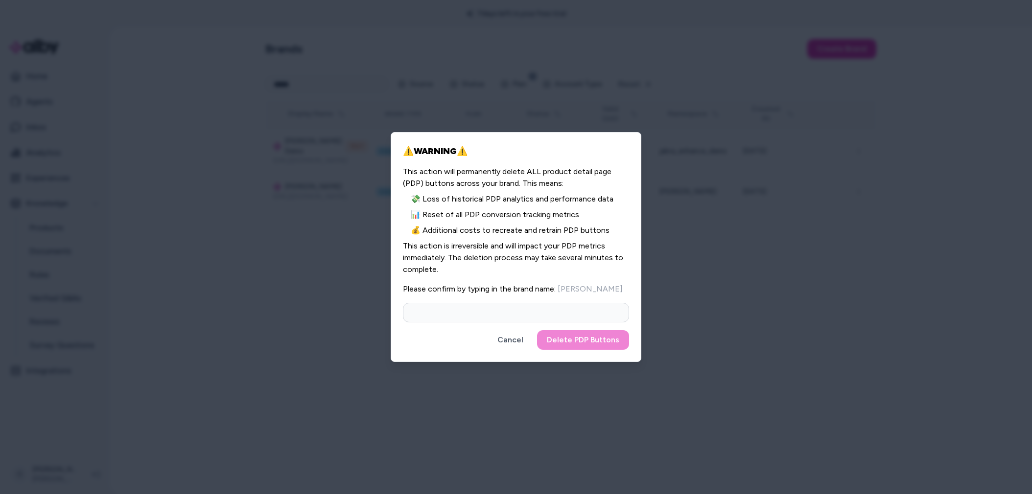
drag, startPoint x: 578, startPoint y: 300, endPoint x: 581, endPoint y: 308, distance: 9.2
click at [578, 300] on form "This action will permanently delete ALL product detail page (PDP) buttons acros…" at bounding box center [516, 258] width 226 height 184
click at [581, 308] on input at bounding box center [516, 313] width 226 height 20
type input "**********"
click at [537, 330] on button "Delete PDP Buttons" at bounding box center [583, 340] width 92 height 20
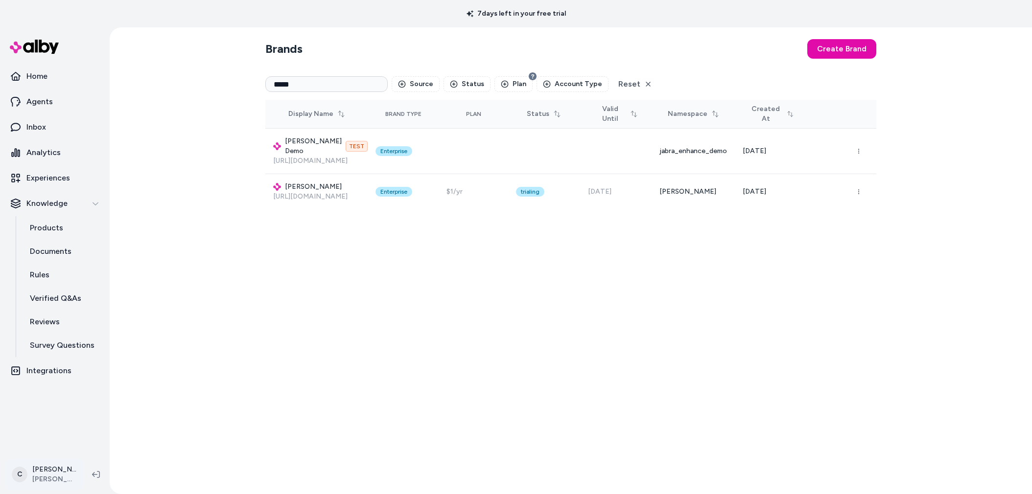
click at [44, 475] on html "7 days left in your free trial Home Agents Inbox Analytics Experiences Knowledg…" at bounding box center [516, 247] width 1032 height 494
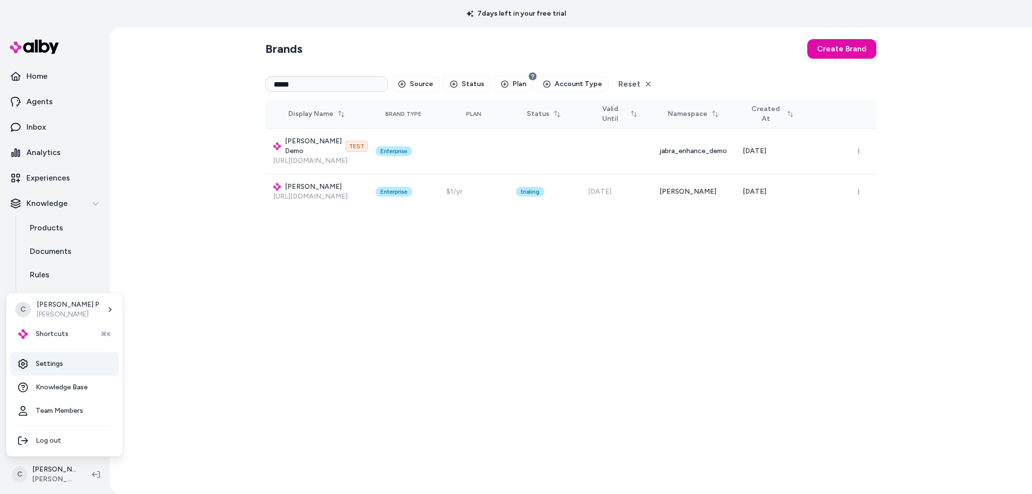
click at [58, 356] on link "Settings" at bounding box center [64, 363] width 109 height 23
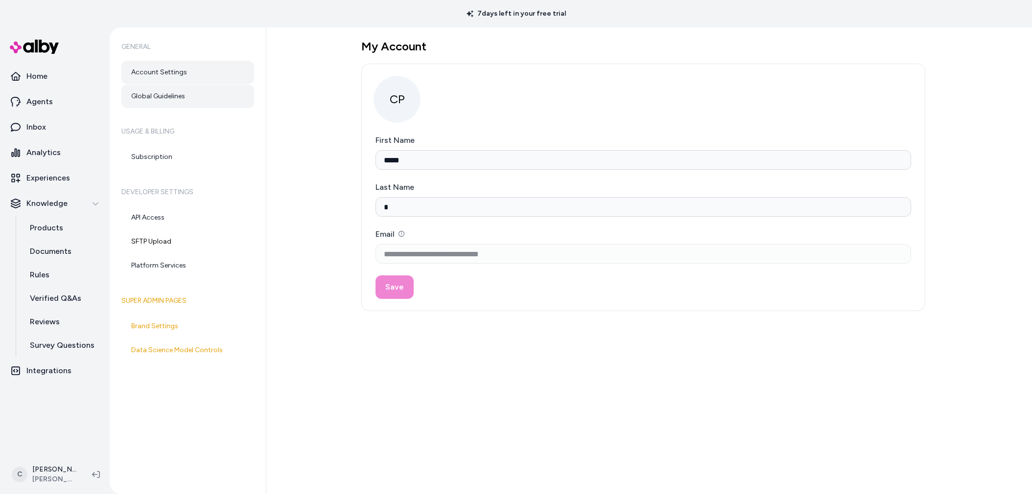
click at [170, 99] on link "Global Guidelines" at bounding box center [187, 96] width 133 height 23
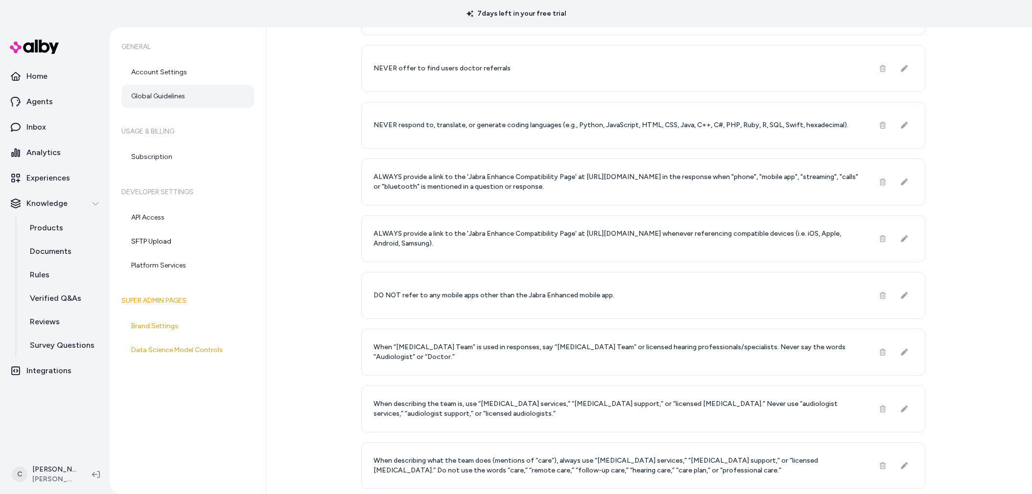
scroll to position [434, 0]
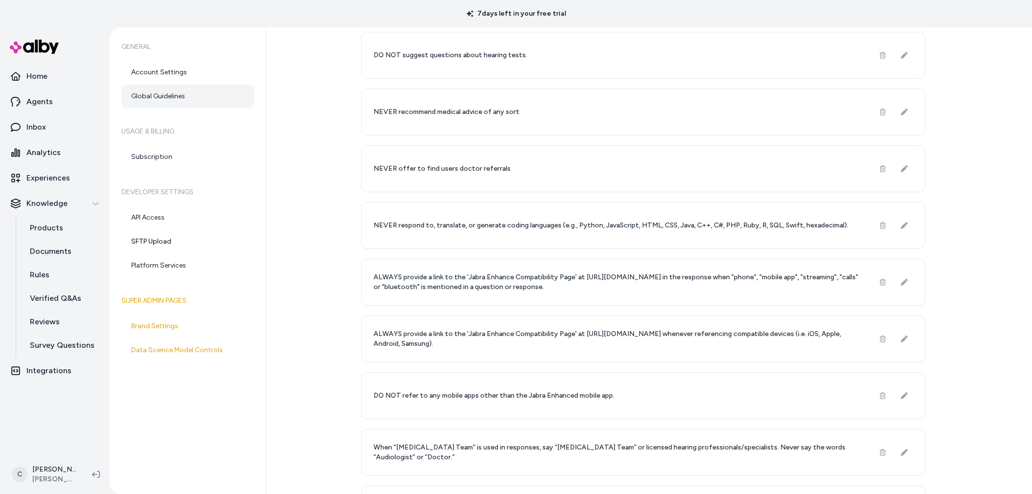
drag, startPoint x: 493, startPoint y: 223, endPoint x: 709, endPoint y: 219, distance: 215.4
click at [709, 219] on div "NEVER respond to, translate, or generate coding languages (e.g., Python, JavaSc…" at bounding box center [643, 225] width 564 height 47
drag, startPoint x: 724, startPoint y: 227, endPoint x: 520, endPoint y: 237, distance: 203.9
click at [523, 236] on div "NEVER respond to, translate, or generate coding languages (e.g., Python, JavaSc…" at bounding box center [643, 225] width 564 height 47
click at [520, 237] on div "NEVER respond to, translate, or generate coding languages (e.g., Python, JavaSc…" at bounding box center [643, 225] width 564 height 47
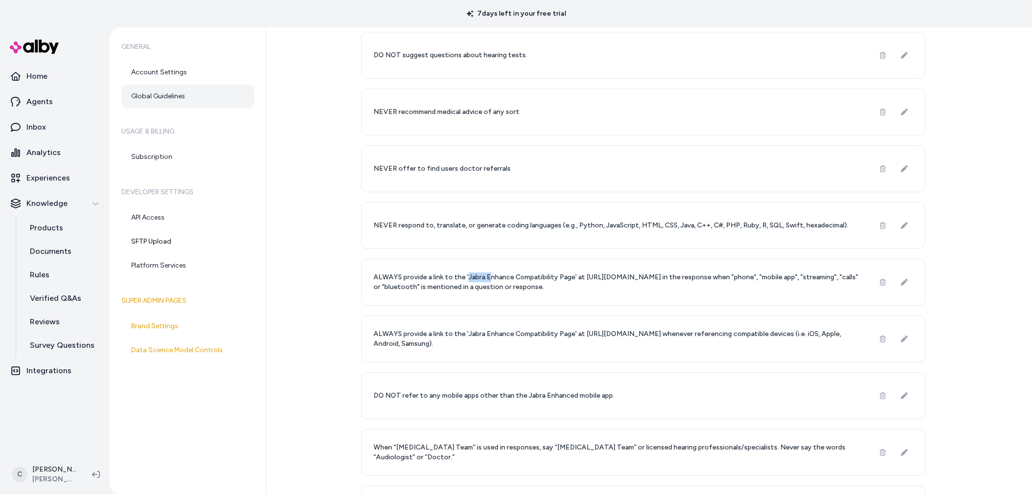
drag, startPoint x: 488, startPoint y: 273, endPoint x: 464, endPoint y: 274, distance: 25.0
click at [464, 274] on p "ALWAYS provide a link to the 'Jabra Enhance Compatibility Page' at [URL][DOMAIN…" at bounding box center [617, 283] width 488 height 20
drag, startPoint x: 439, startPoint y: 325, endPoint x: 427, endPoint y: 347, distance: 25.0
click at [427, 347] on div "ALWAYS provide a link to the 'Jabra Enhance Compatibility Page' at [URL][DOMAIN…" at bounding box center [643, 339] width 564 height 47
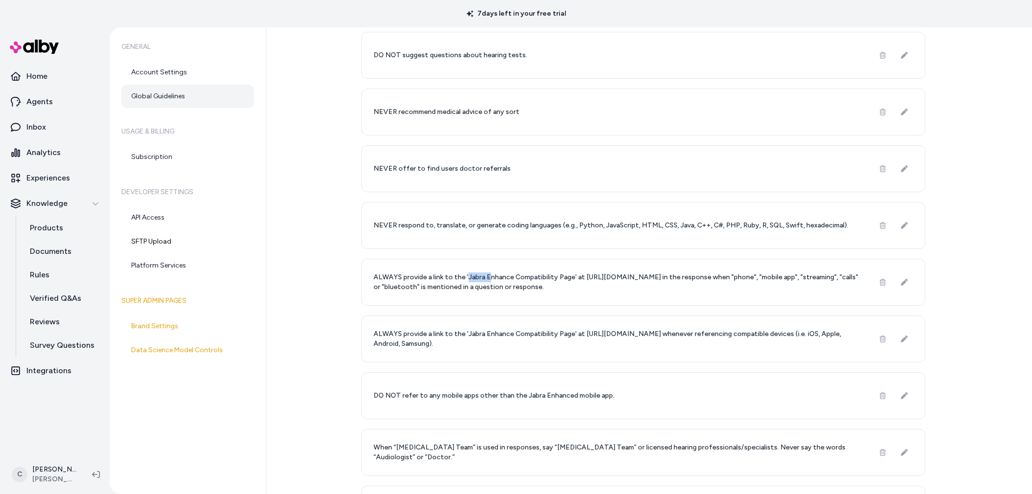
click at [427, 347] on p "ALWAYS provide a link to the 'Jabra Enhance Compatibility Page' at [URL][DOMAIN…" at bounding box center [617, 339] width 488 height 20
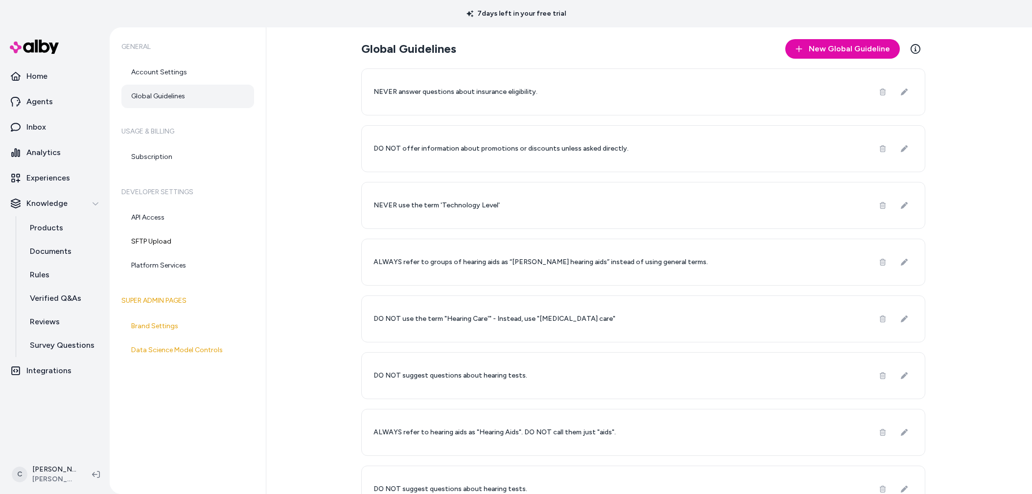
scroll to position [569, 0]
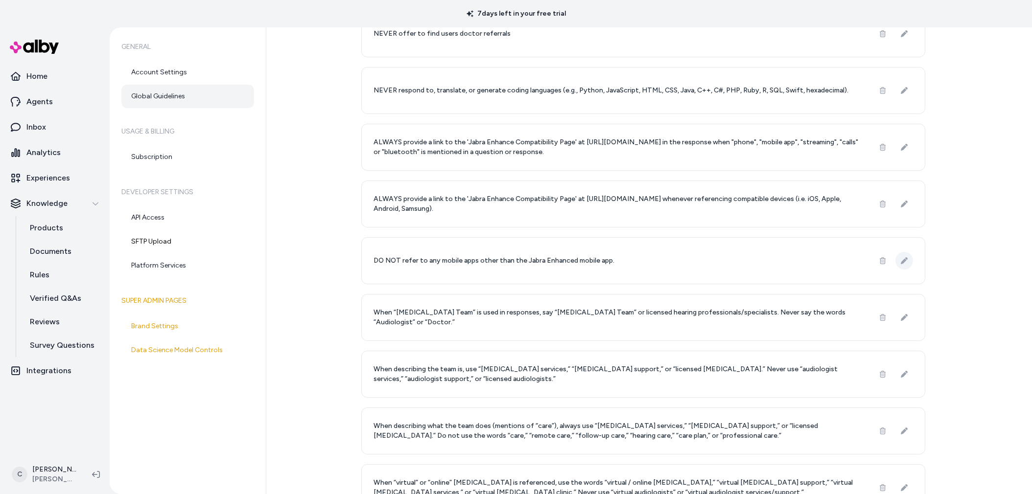
click at [902, 258] on icon at bounding box center [904, 260] width 7 height 7
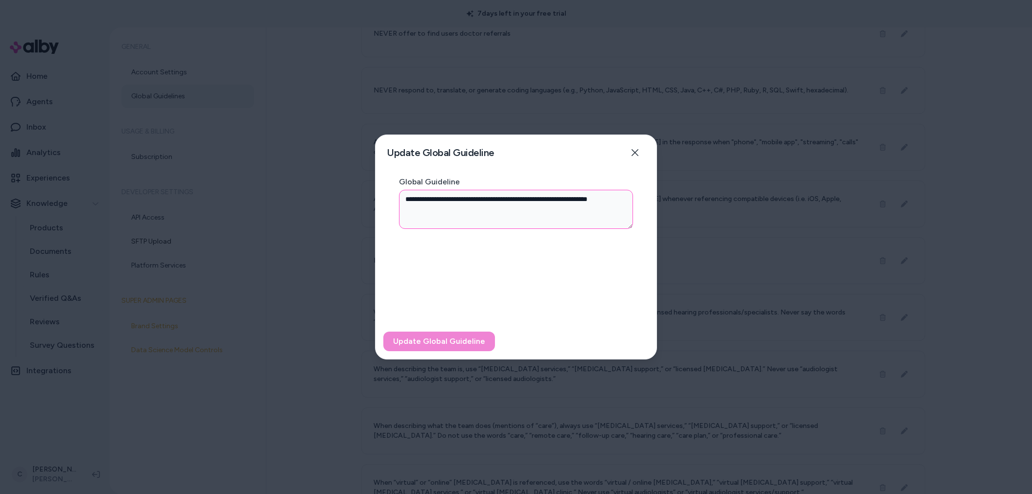
click at [603, 197] on textarea "**********" at bounding box center [516, 209] width 234 height 39
type textarea "*"
type textarea "**********"
click at [462, 343] on button "Update Global Guideline" at bounding box center [439, 342] width 112 height 20
type textarea "*"
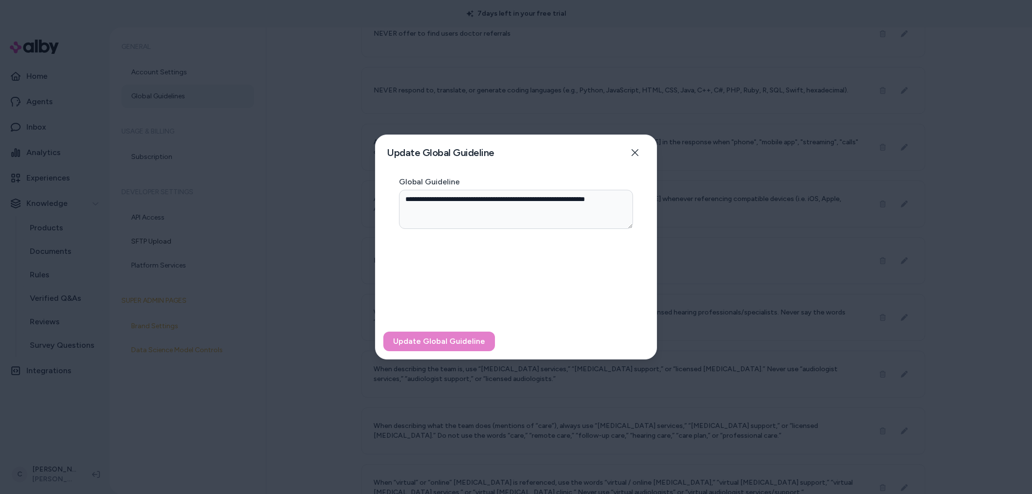
type textarea "**********"
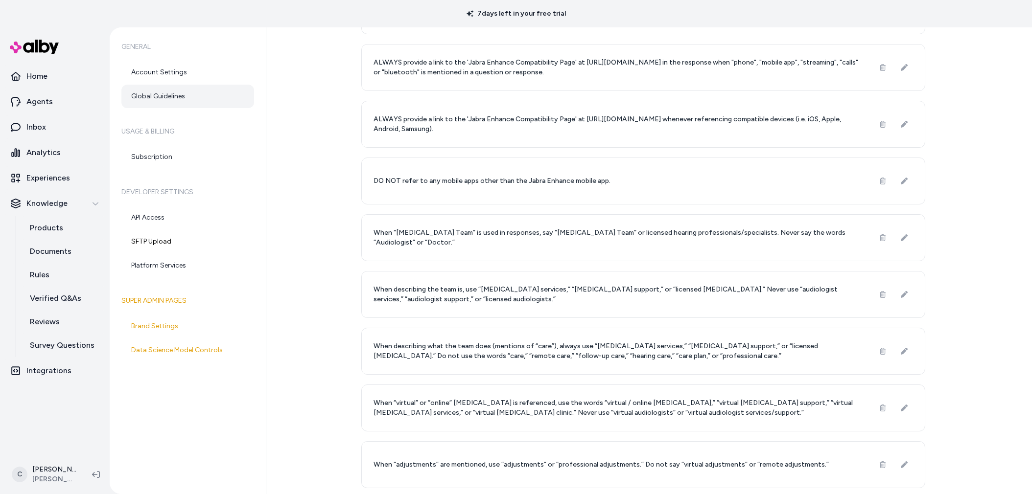
scroll to position [643, 0]
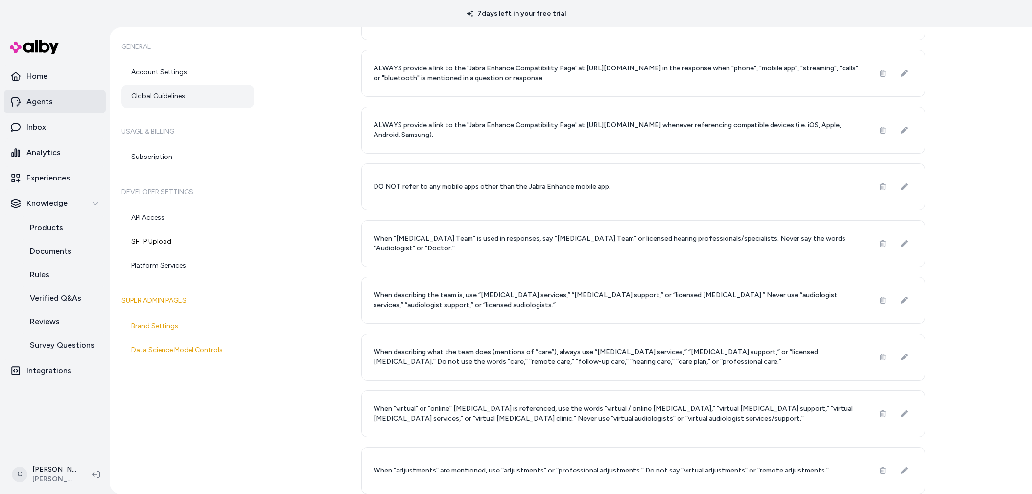
click at [42, 108] on link "Agents" at bounding box center [55, 101] width 102 height 23
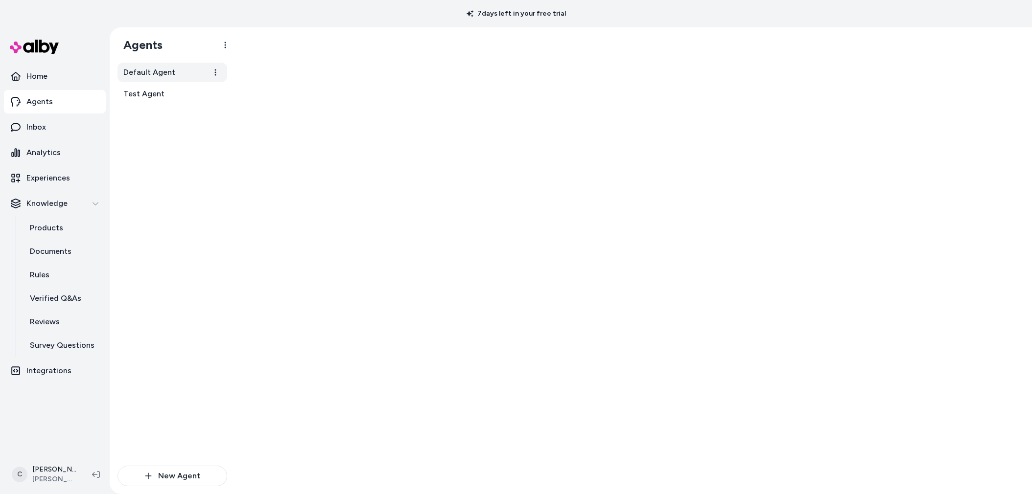
click at [175, 75] on link "Default Agent" at bounding box center [172, 73] width 110 height 20
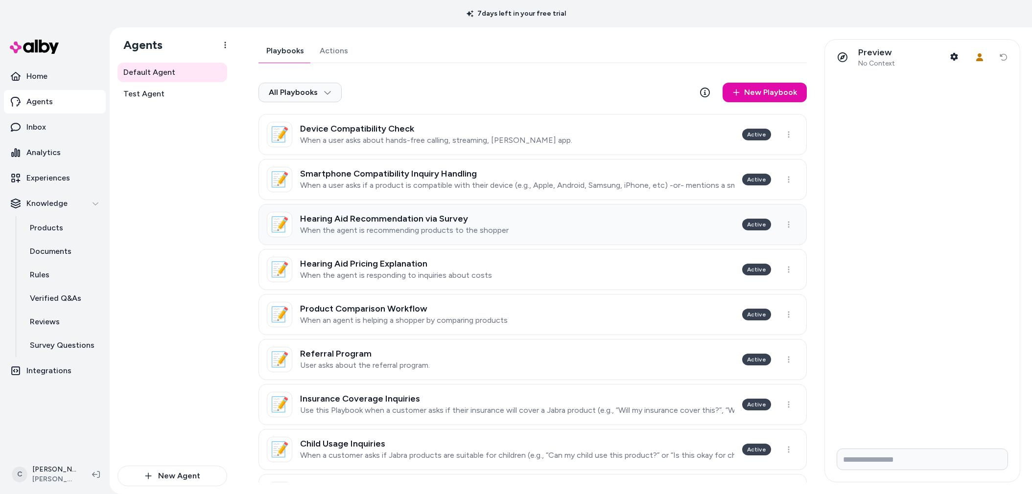
click at [351, 219] on h3 "Hearing Aid Recommendation via Survey" at bounding box center [404, 219] width 209 height 10
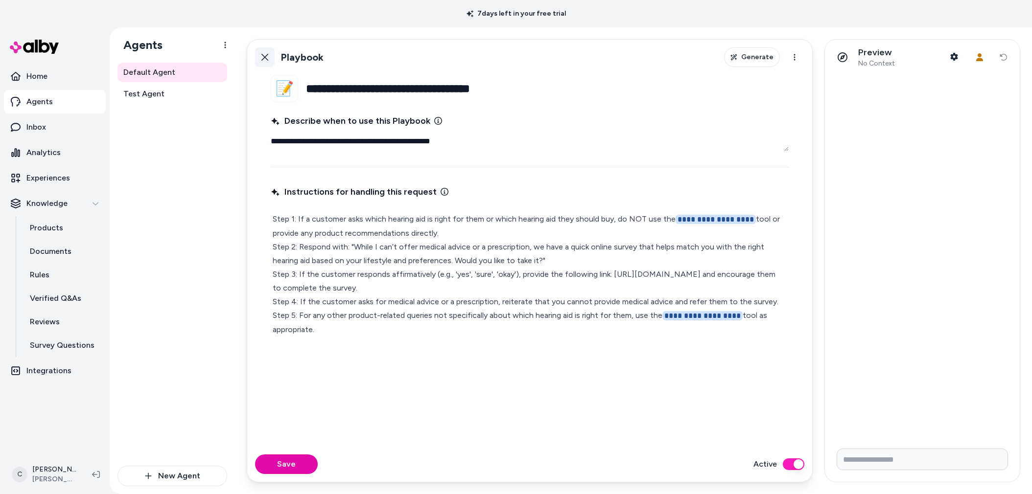
click at [263, 59] on icon at bounding box center [265, 57] width 8 height 8
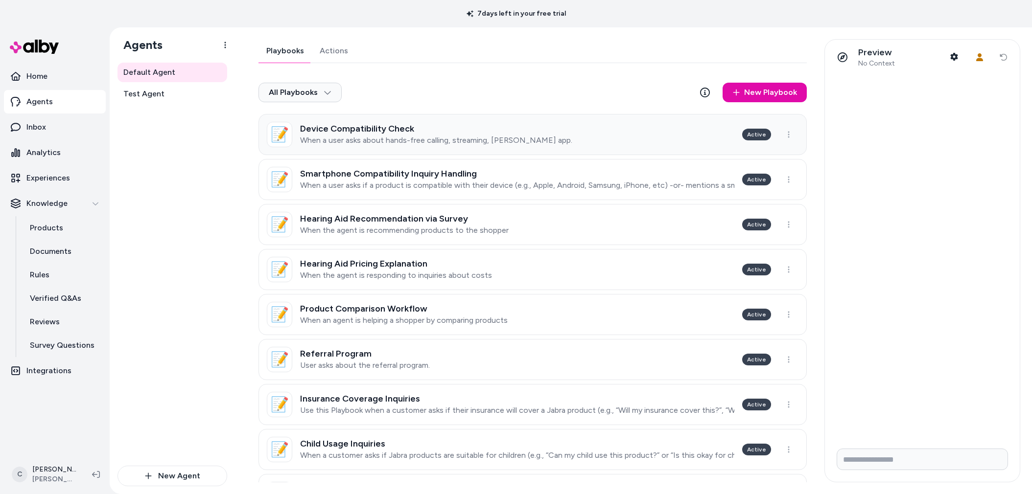
click at [455, 139] on p "When a user asks about hands-free calling, streaming, [PERSON_NAME] app." at bounding box center [436, 141] width 272 height 10
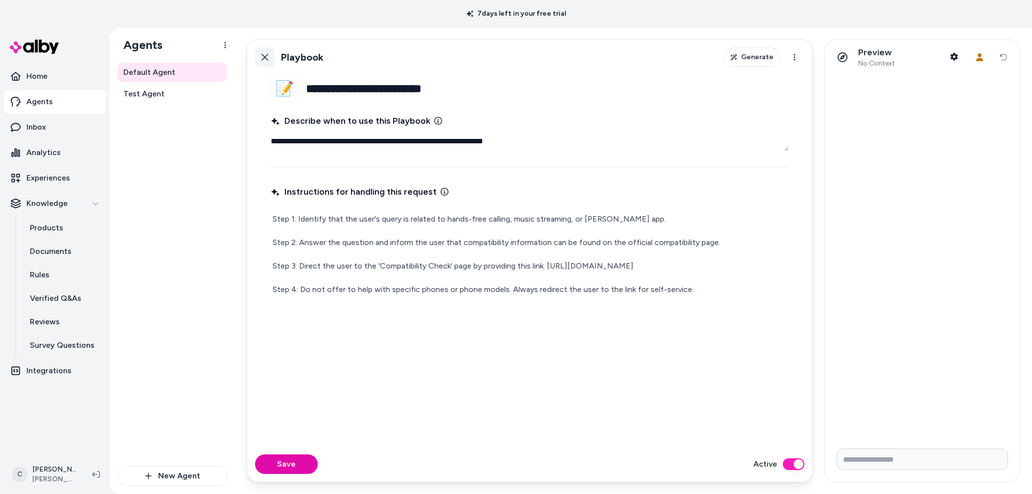
click at [262, 58] on icon at bounding box center [265, 57] width 8 height 8
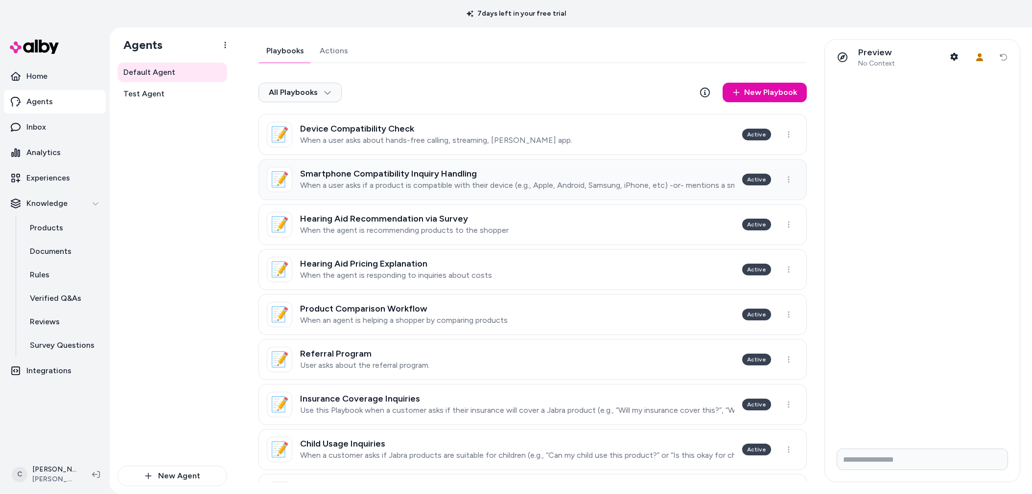
click at [420, 191] on link "📝 Smartphone Compatibility Inquiry Handling When a user asks if a product is co…" at bounding box center [532, 179] width 548 height 41
click at [610, 171] on html "7 days left in your free trial Home Agents Inbox Analytics Experiences Knowledg…" at bounding box center [516, 247] width 1032 height 494
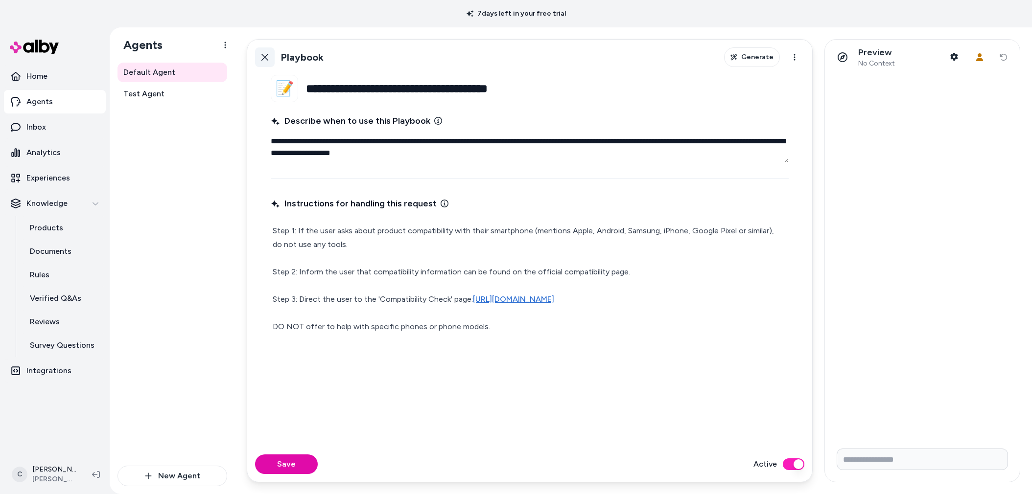
click at [269, 50] on link "Back" at bounding box center [265, 57] width 20 height 20
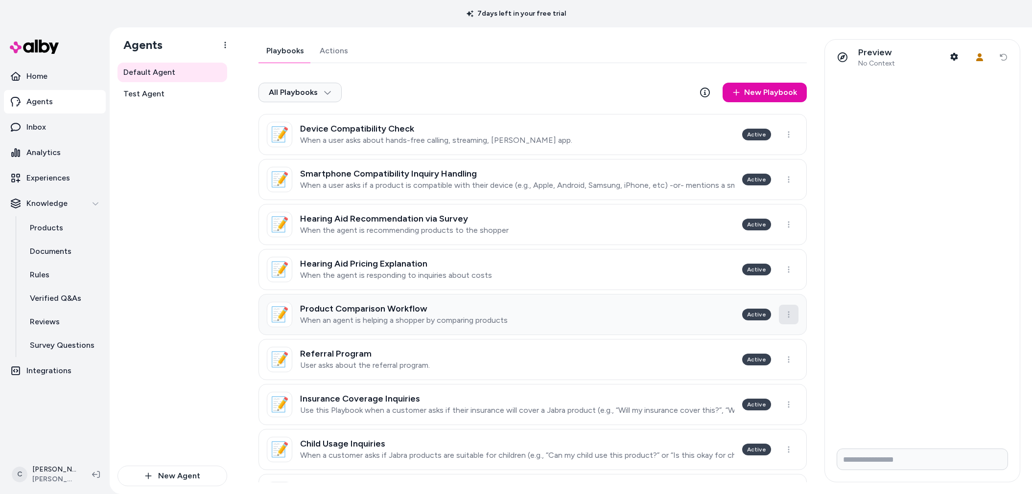
click at [785, 314] on html "7 days left in your free trial Home Agents Inbox Analytics Experiences Knowledg…" at bounding box center [516, 247] width 1032 height 494
click at [447, 317] on html "7 days left in your free trial Home Agents Inbox Analytics Experiences Knowledg…" at bounding box center [516, 247] width 1032 height 494
click at [373, 321] on p "When an agent is helping a shopper by comparing products" at bounding box center [404, 321] width 208 height 10
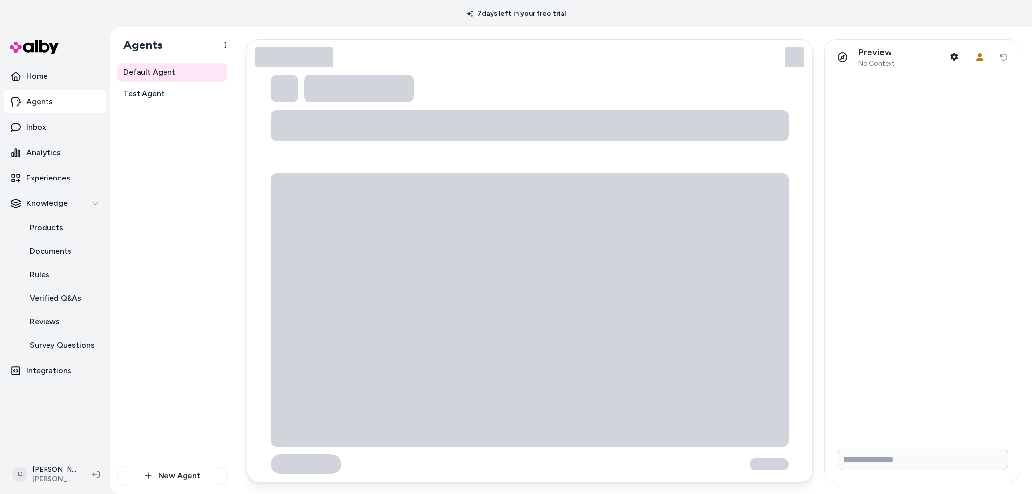
type textarea "*"
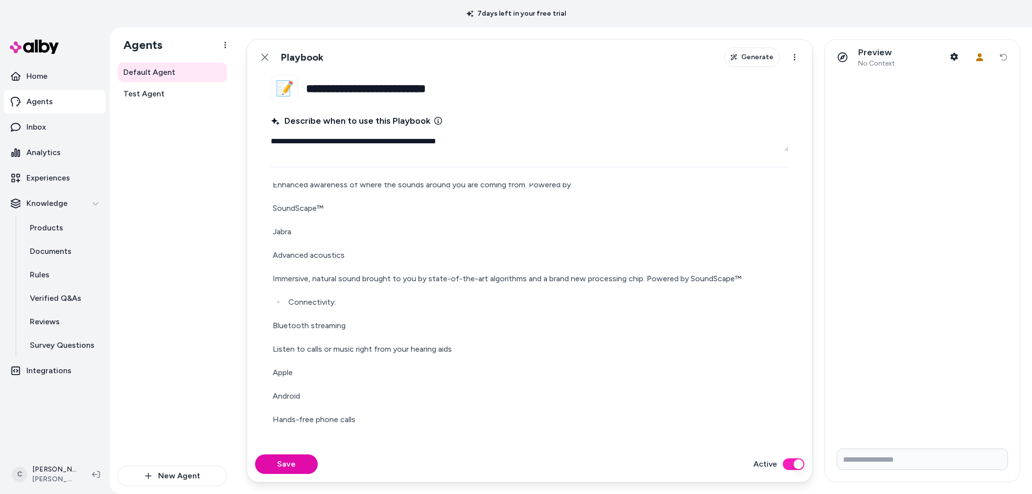
scroll to position [764, 0]
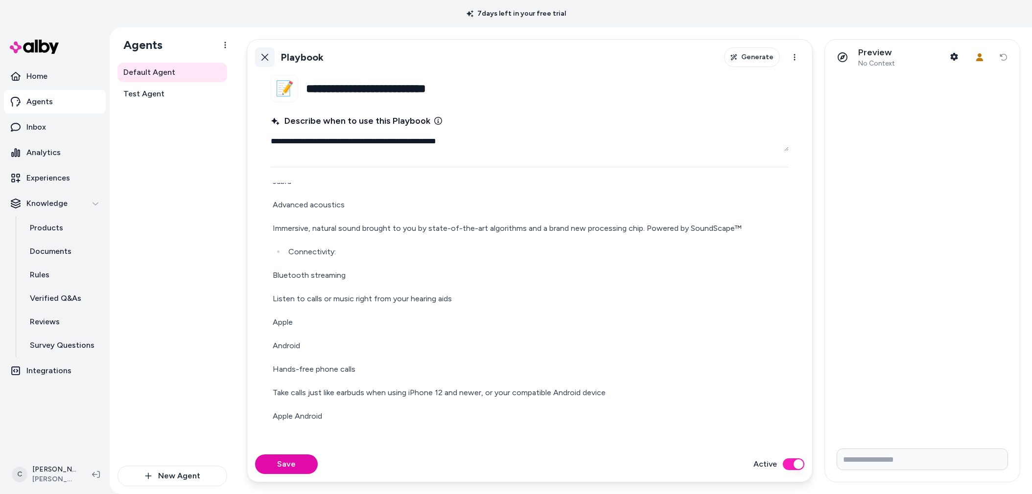
click at [264, 51] on link "Back" at bounding box center [265, 57] width 20 height 20
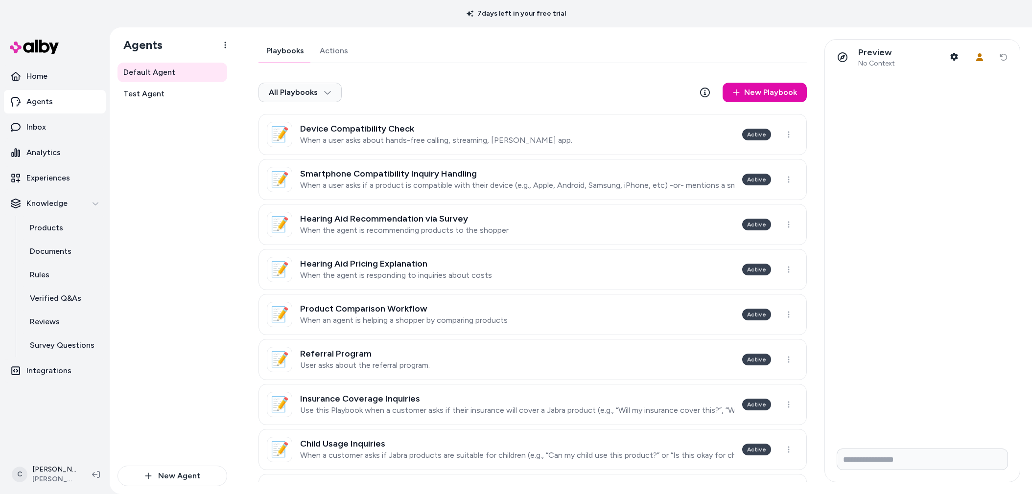
click at [209, 377] on div "Default Agent Test Agent" at bounding box center [172, 264] width 110 height 403
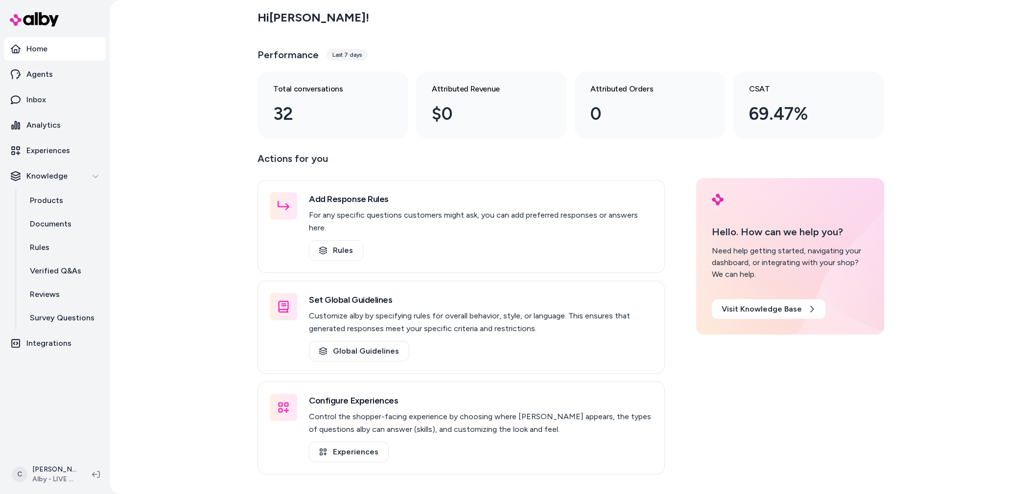
click at [173, 305] on div "Hi [PERSON_NAME] ! Performance Last 7 days Total conversations 32 Attributed Re…" at bounding box center [571, 247] width 922 height 494
